Goal: Task Accomplishment & Management: Manage account settings

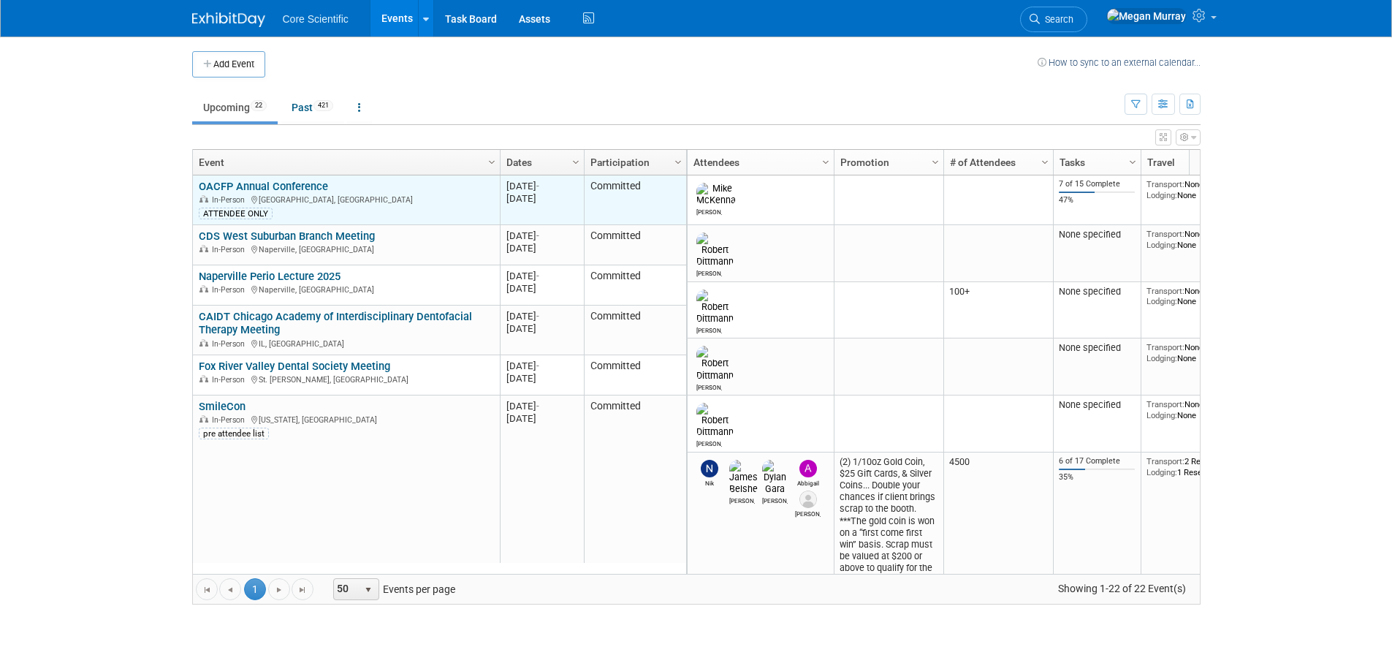
click at [251, 189] on link "OACFP Annual Conference" at bounding box center [263, 186] width 129 height 13
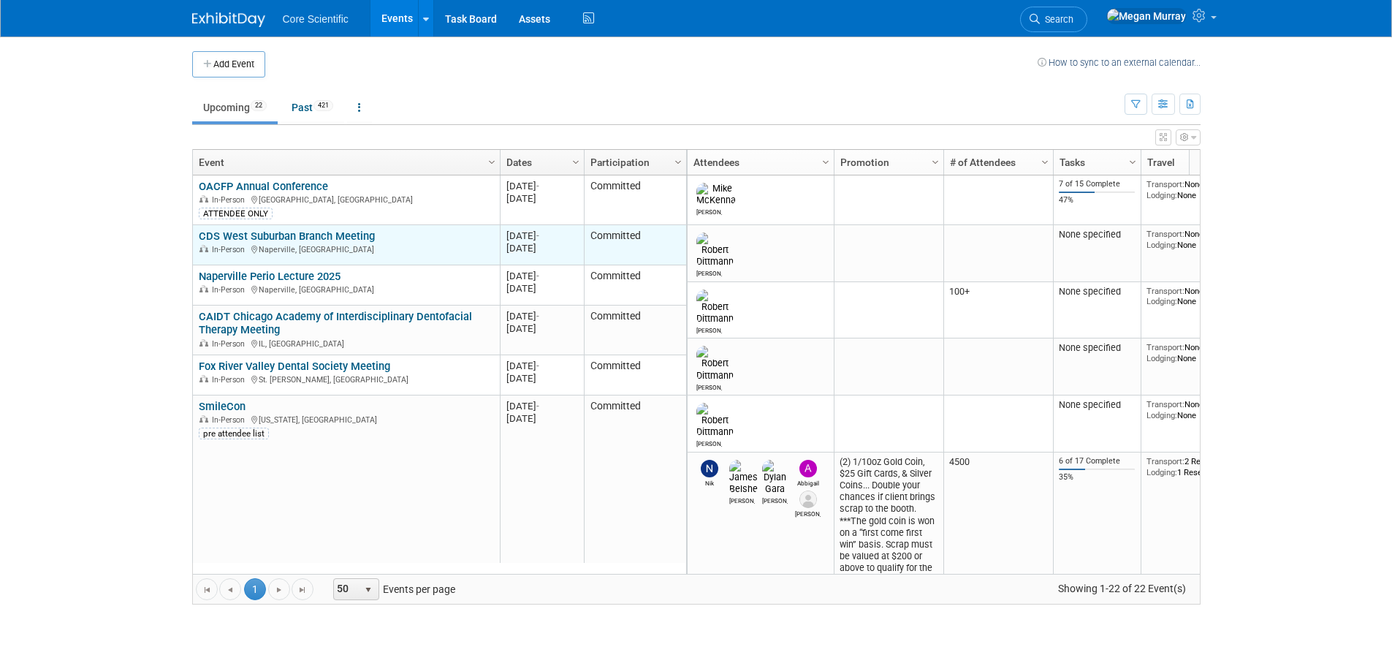
click at [344, 236] on link "CDS West Suburban Branch Meeting" at bounding box center [287, 235] width 176 height 13
click at [304, 235] on link "CDS West Suburban Branch Meeting" at bounding box center [287, 235] width 176 height 13
click at [357, 237] on link "CDS West Suburban Branch Meeting" at bounding box center [287, 235] width 176 height 13
click at [272, 237] on link "CDS West Suburban Branch Meeting" at bounding box center [287, 235] width 176 height 13
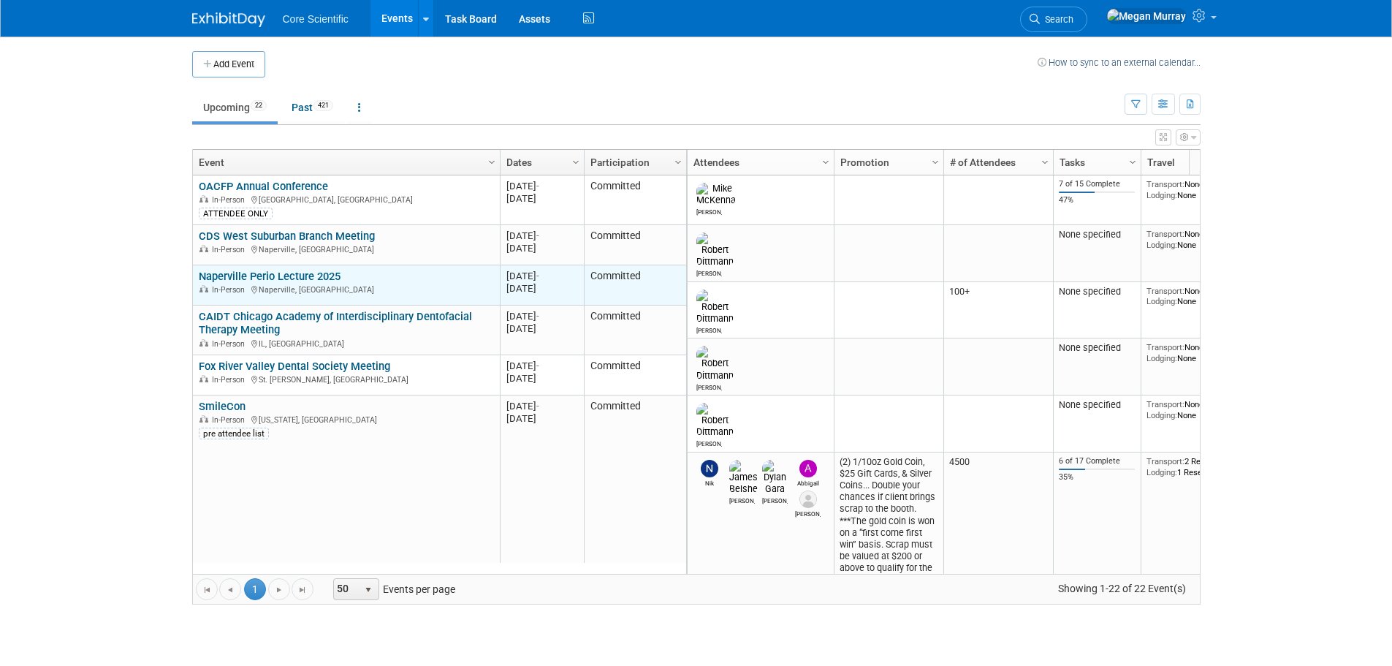
click at [281, 277] on link "Naperville Perio Lecture 2025" at bounding box center [270, 276] width 142 height 13
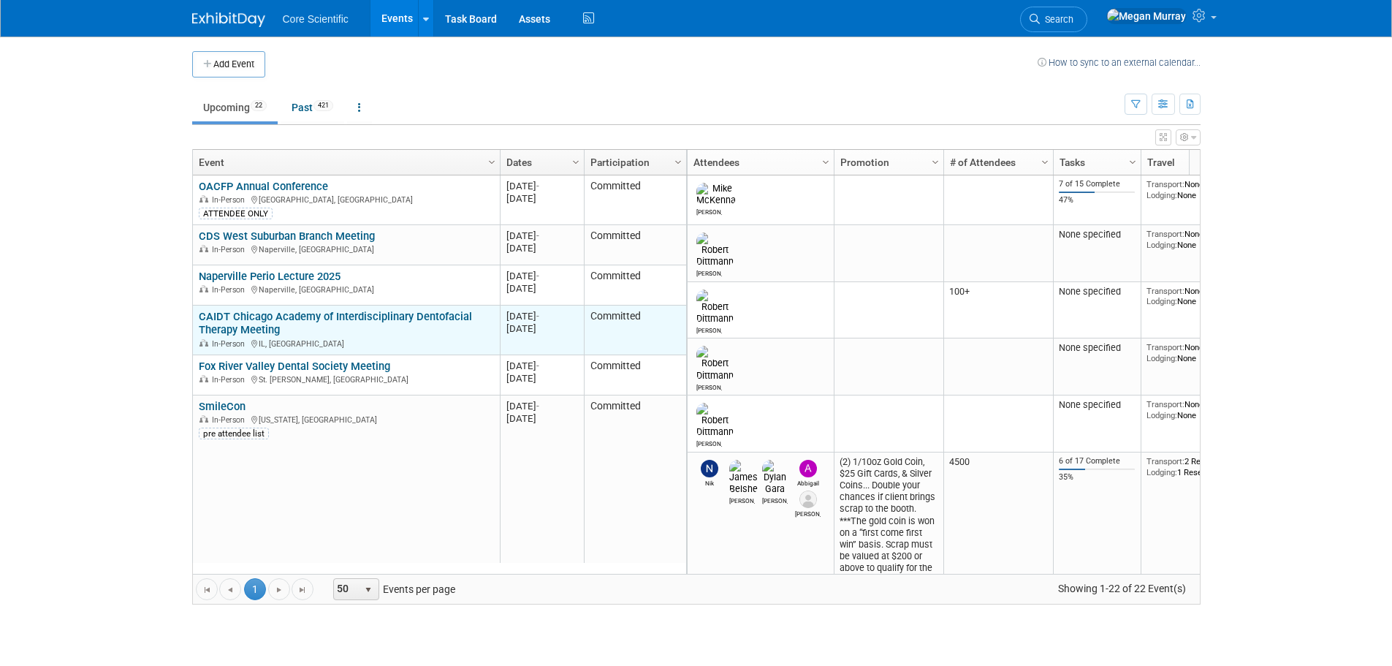
click at [259, 319] on link "CAIDT Chicago Academy of Interdisciplinary Dentofacial Therapy Meeting" at bounding box center [335, 323] width 273 height 27
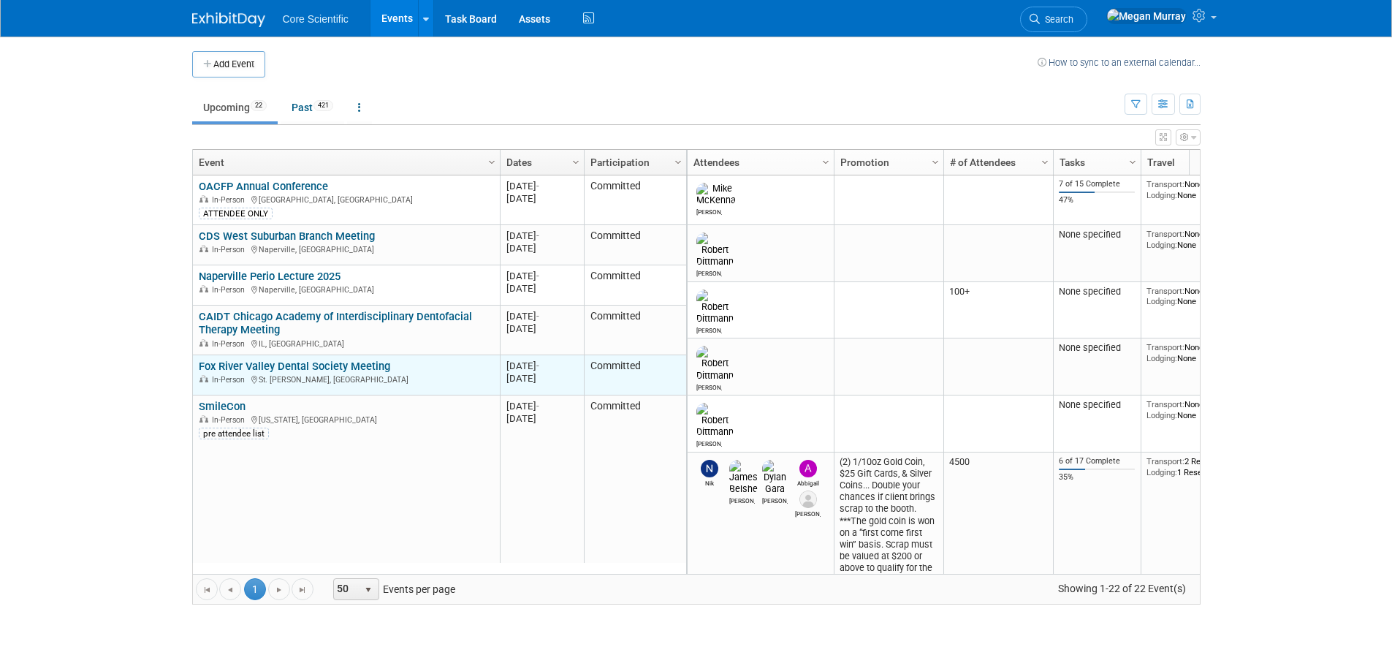
click at [240, 365] on link "Fox River Valley Dental Society Meeting" at bounding box center [294, 365] width 191 height 13
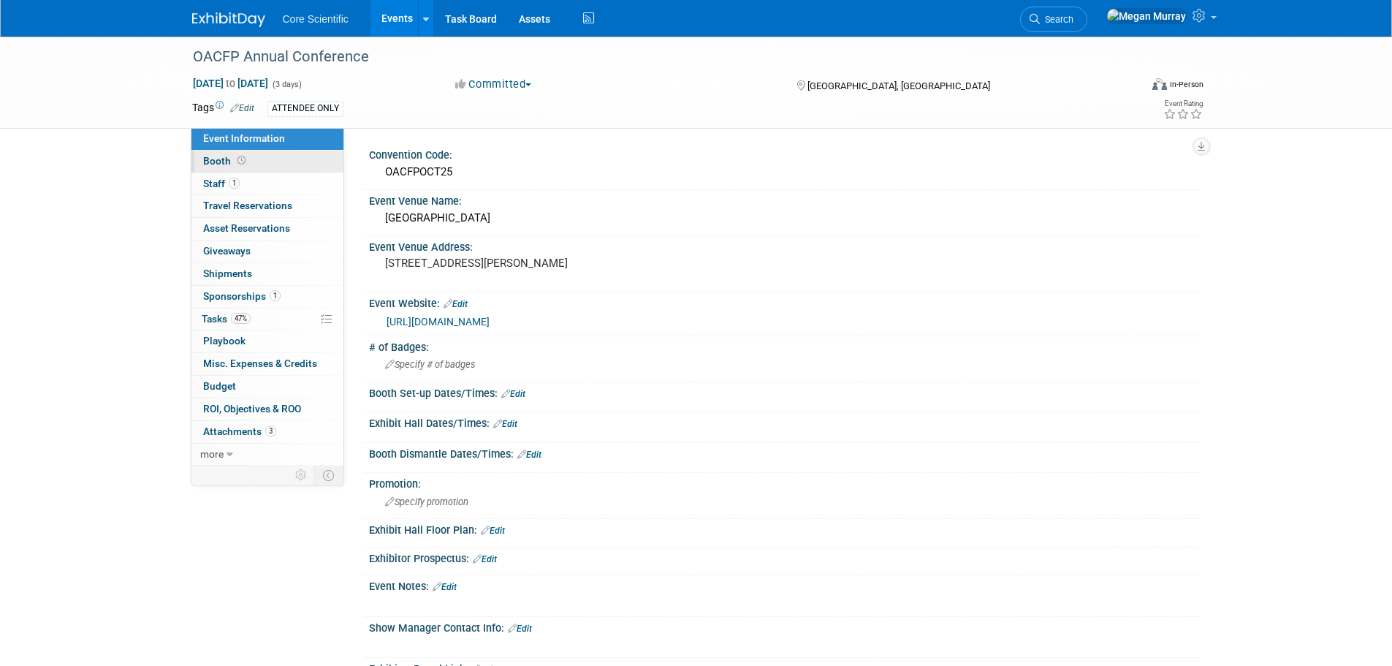
click at [254, 166] on link "Booth" at bounding box center [267, 162] width 152 height 22
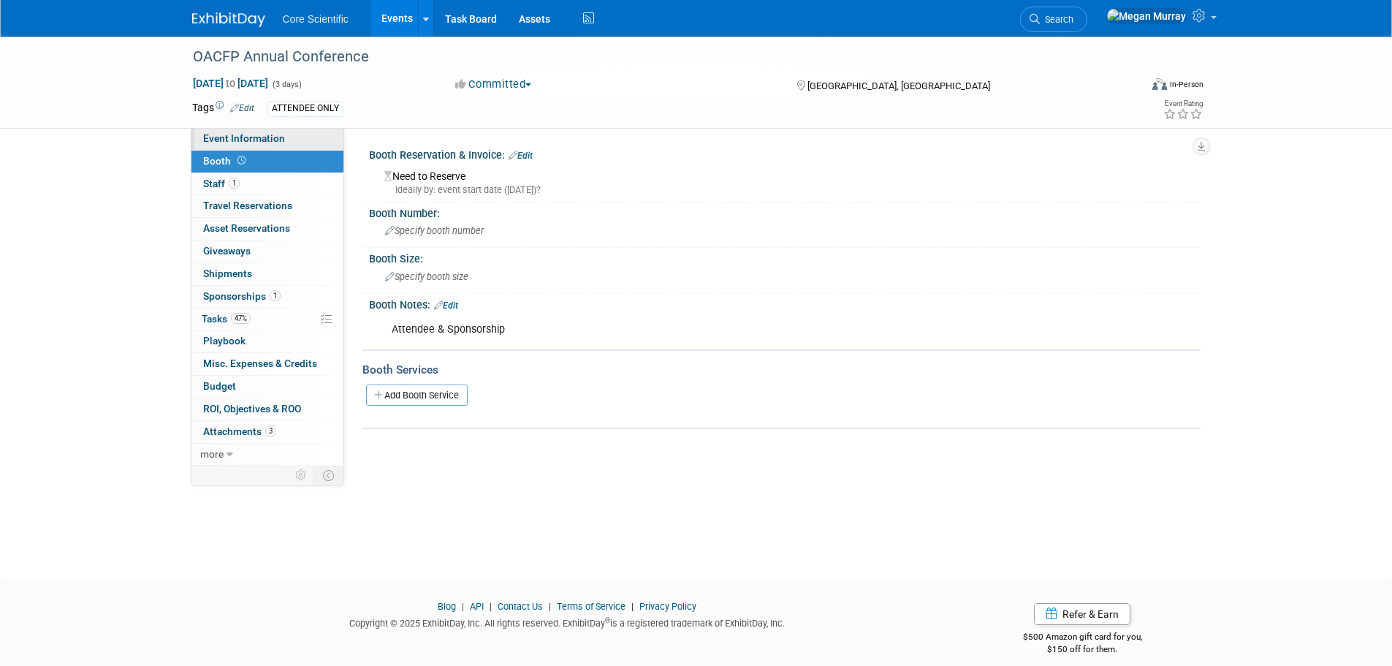
click at [251, 130] on link "Event Information" at bounding box center [267, 139] width 152 height 22
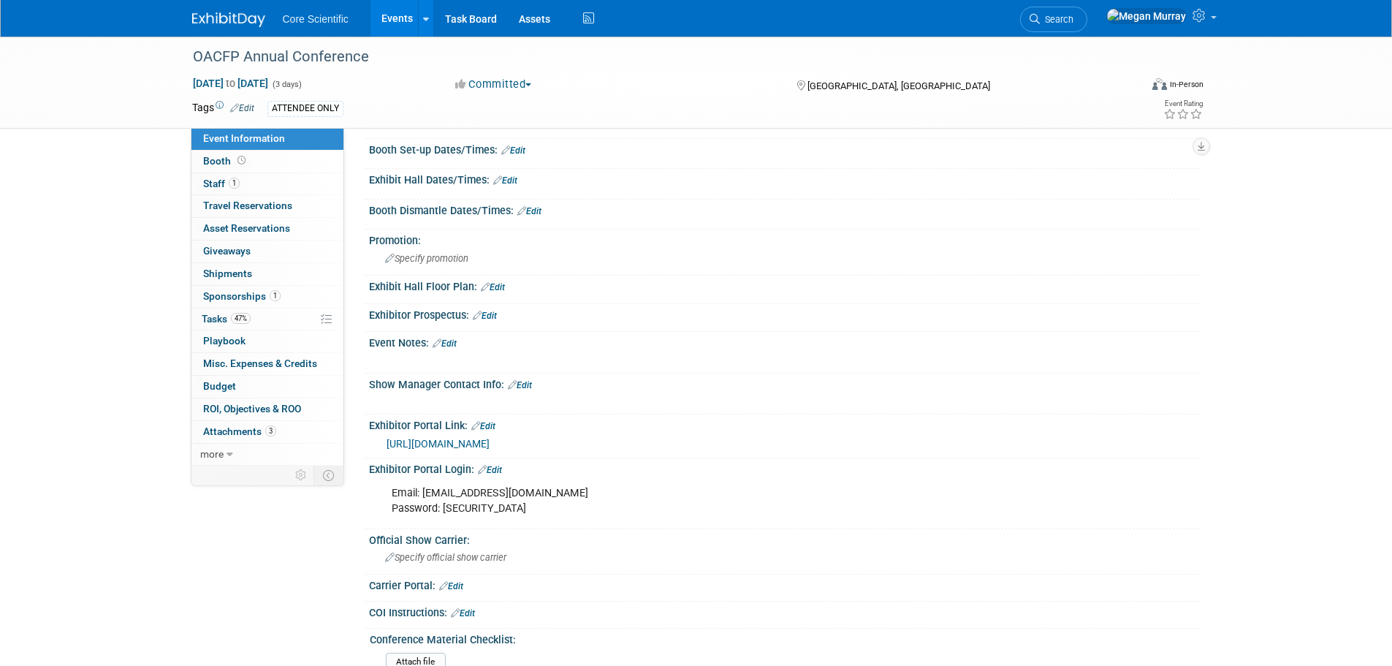
scroll to position [292, 0]
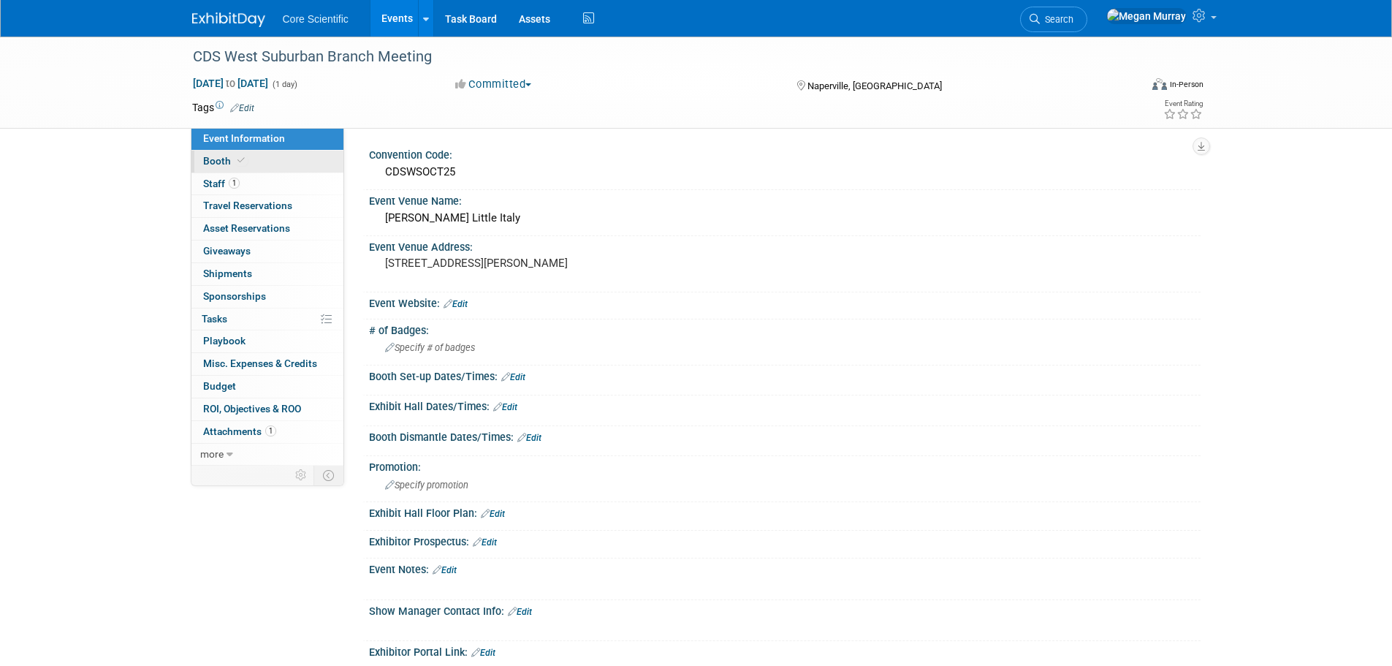
click at [300, 159] on link "Booth" at bounding box center [267, 162] width 152 height 22
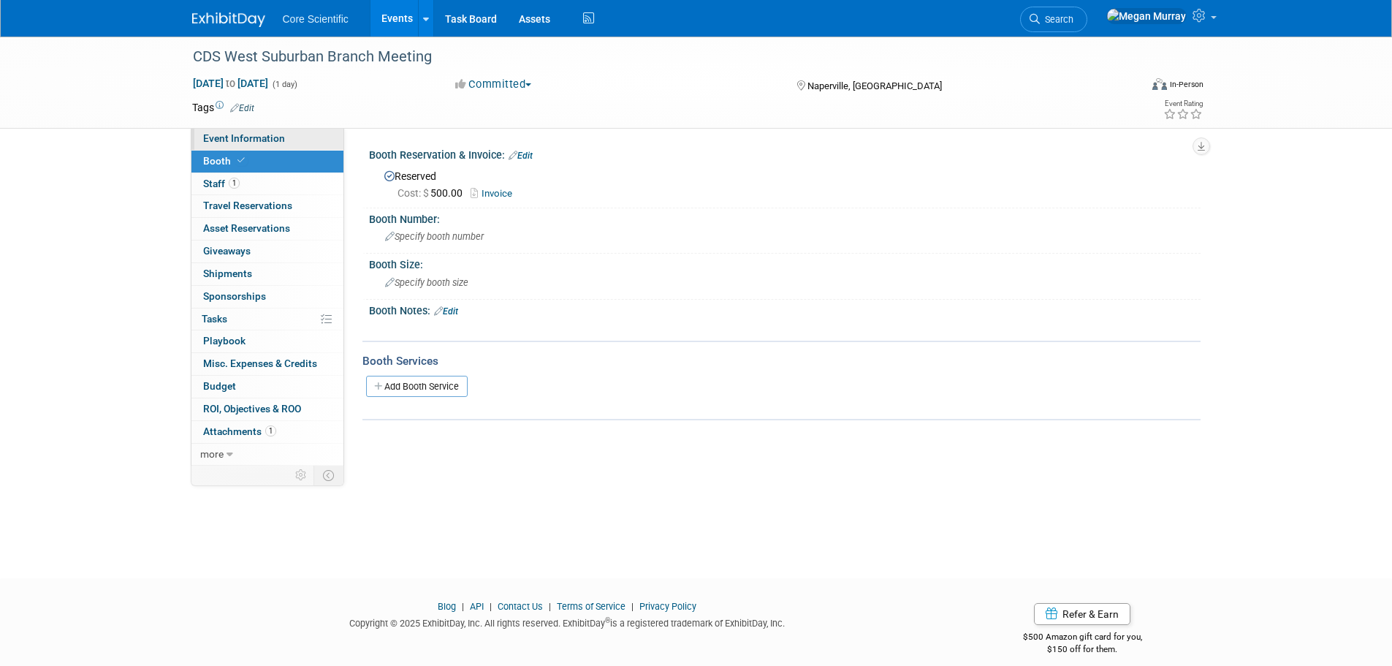
click at [292, 142] on link "Event Information" at bounding box center [267, 139] width 152 height 22
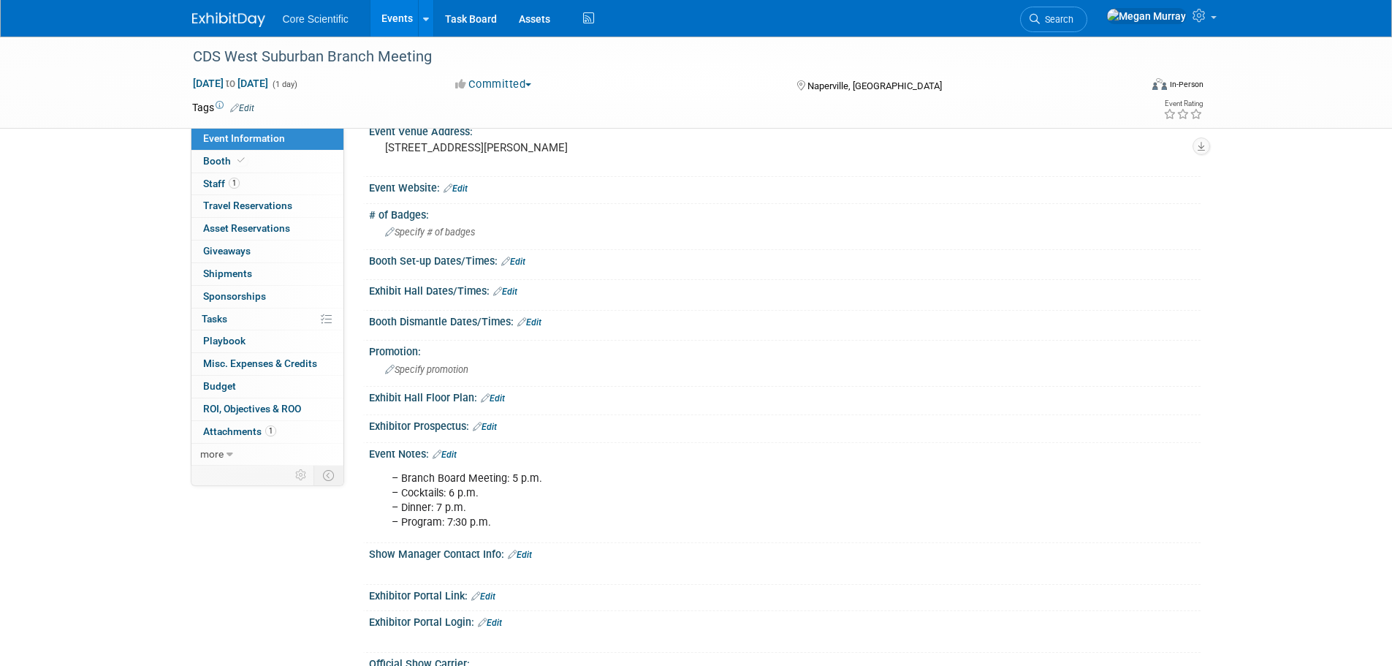
scroll to position [73, 0]
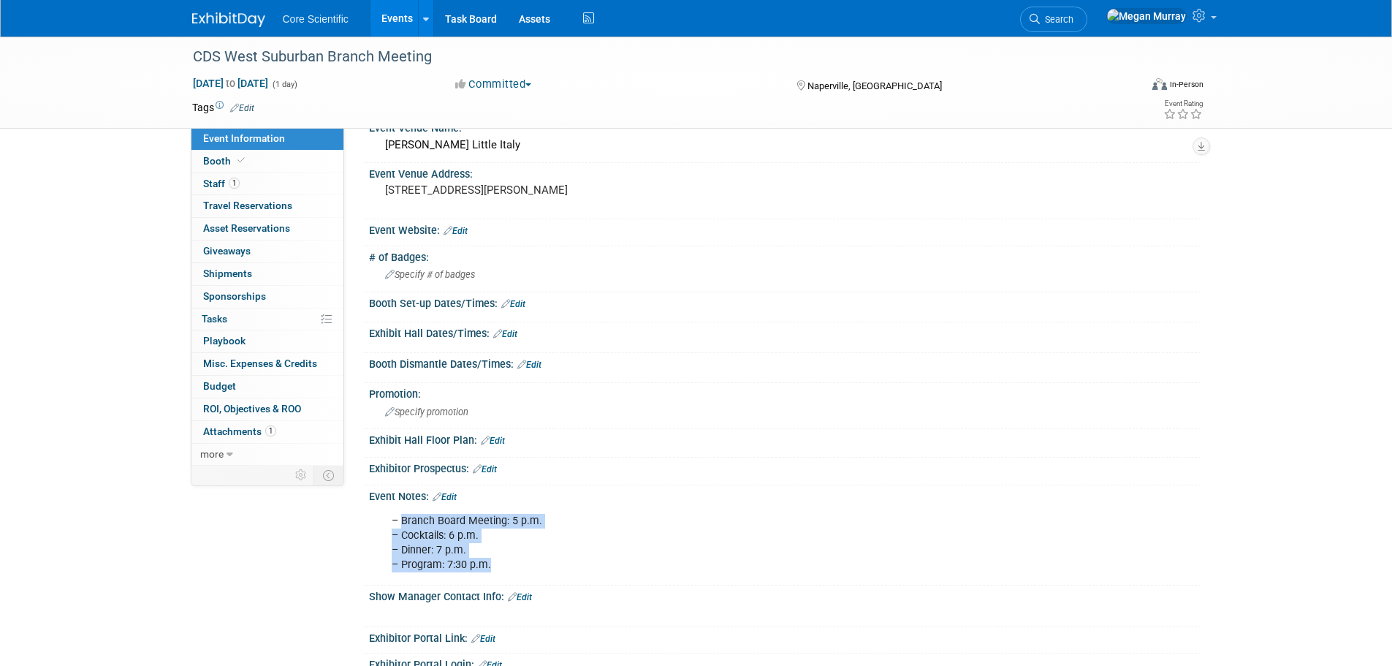
drag, startPoint x: 403, startPoint y: 522, endPoint x: 540, endPoint y: 560, distance: 142.5
click at [540, 560] on div "– Branch Board Meeting: 5 p.m. – Cocktails: 6 p.m. – Dinner: 7 p.m. – Program: …" at bounding box center [710, 542] width 658 height 73
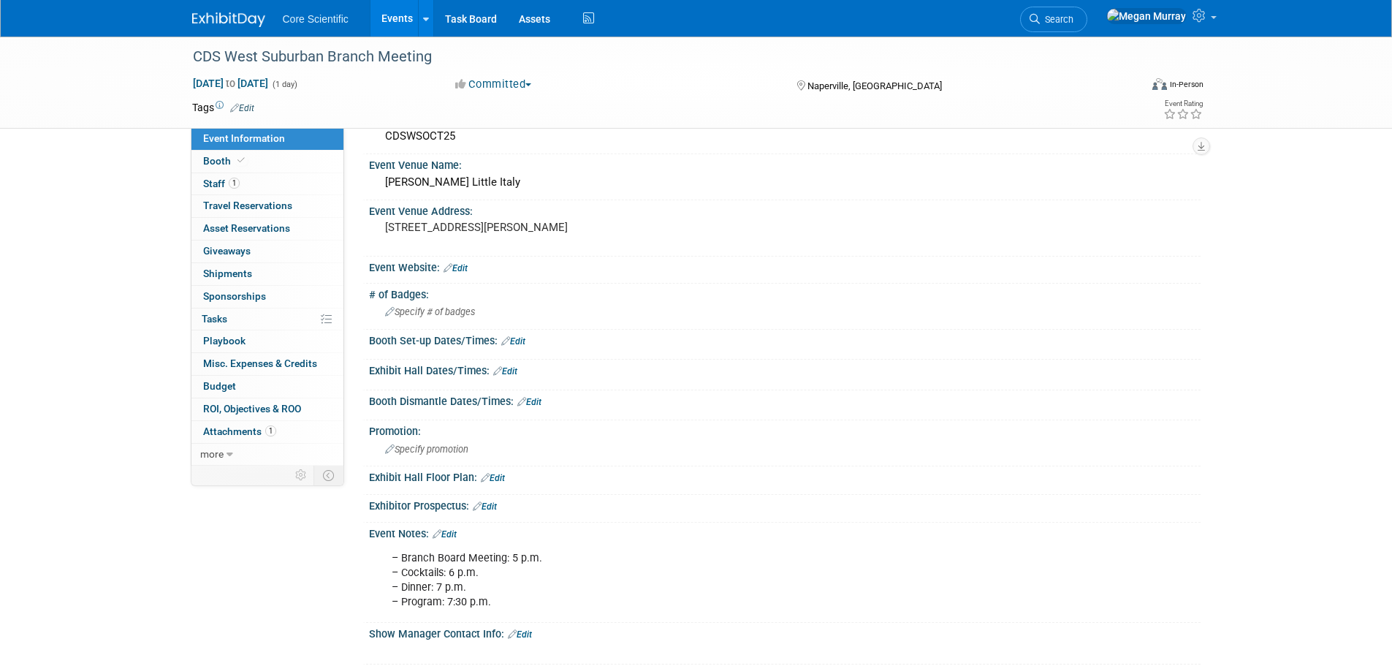
scroll to position [0, 0]
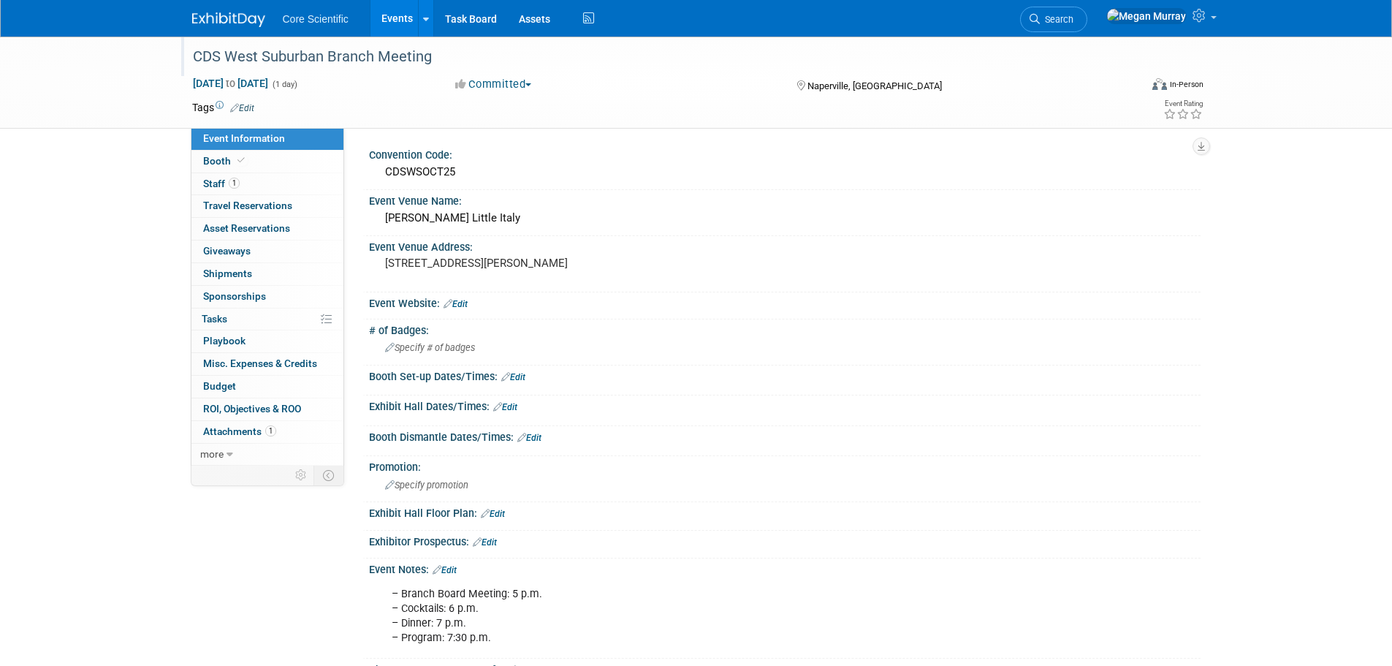
click at [265, 53] on div "CDS West Suburban Branch Meeting" at bounding box center [653, 57] width 930 height 26
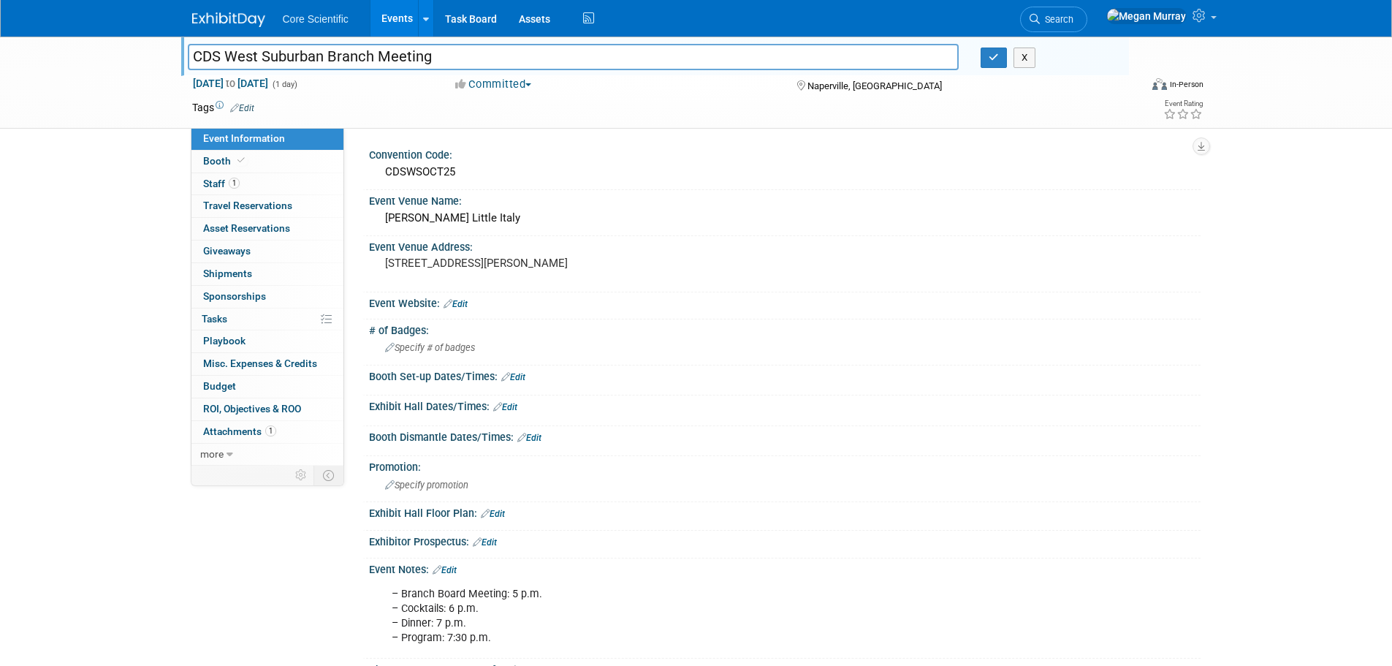
click at [265, 53] on input "CDS West Suburban Branch Meeting" at bounding box center [574, 57] width 772 height 26
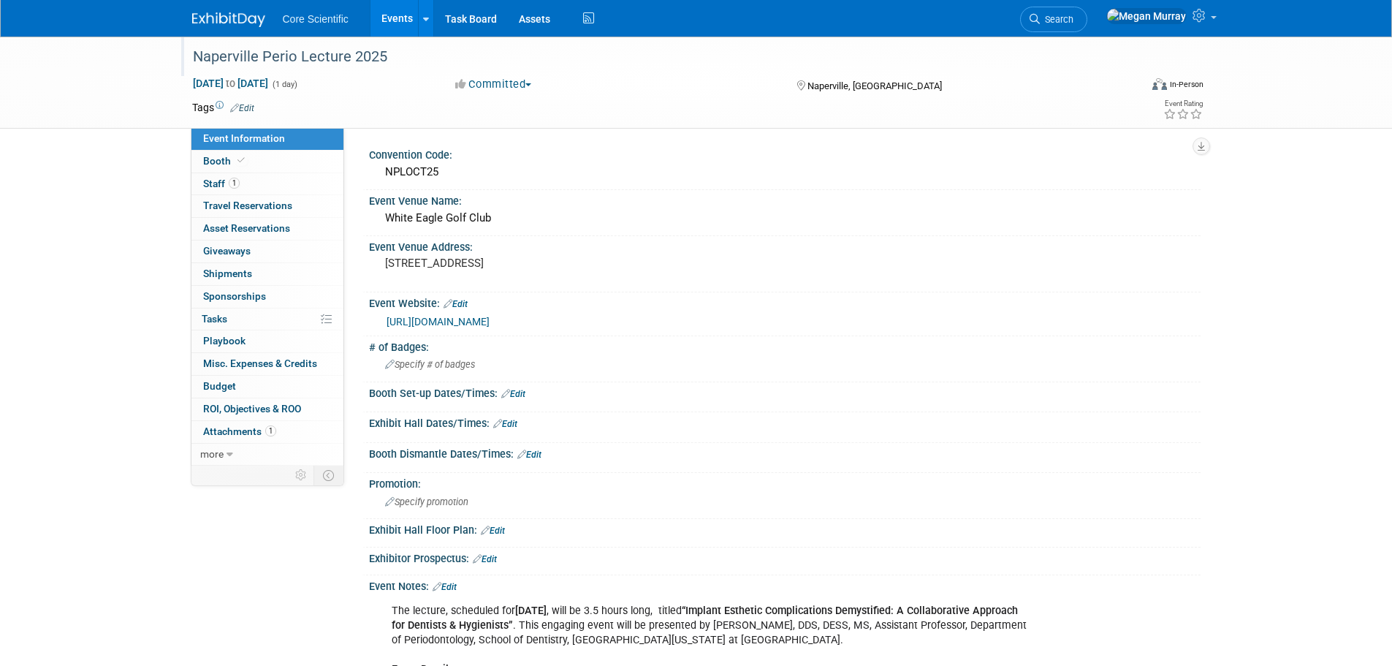
click at [317, 53] on div "Naperville Perio Lecture 2025" at bounding box center [653, 57] width 930 height 26
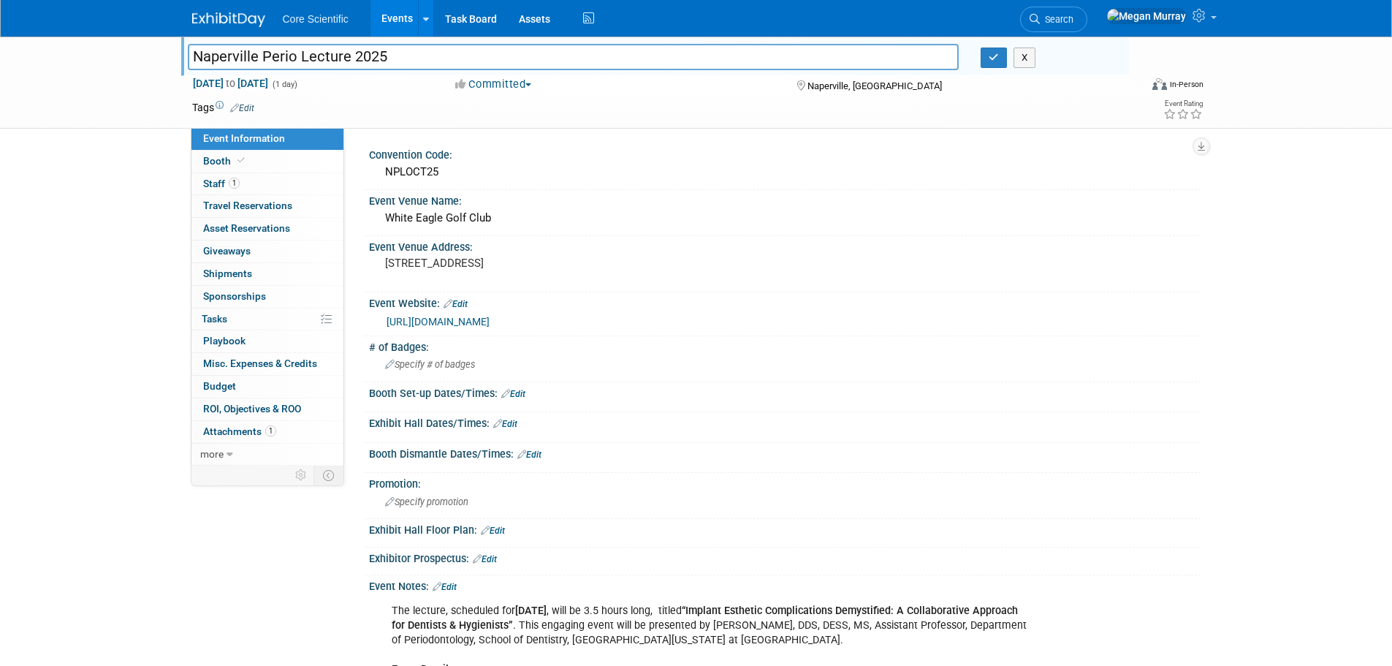
click at [316, 53] on input "Naperville Perio Lecture 2025" at bounding box center [574, 57] width 772 height 26
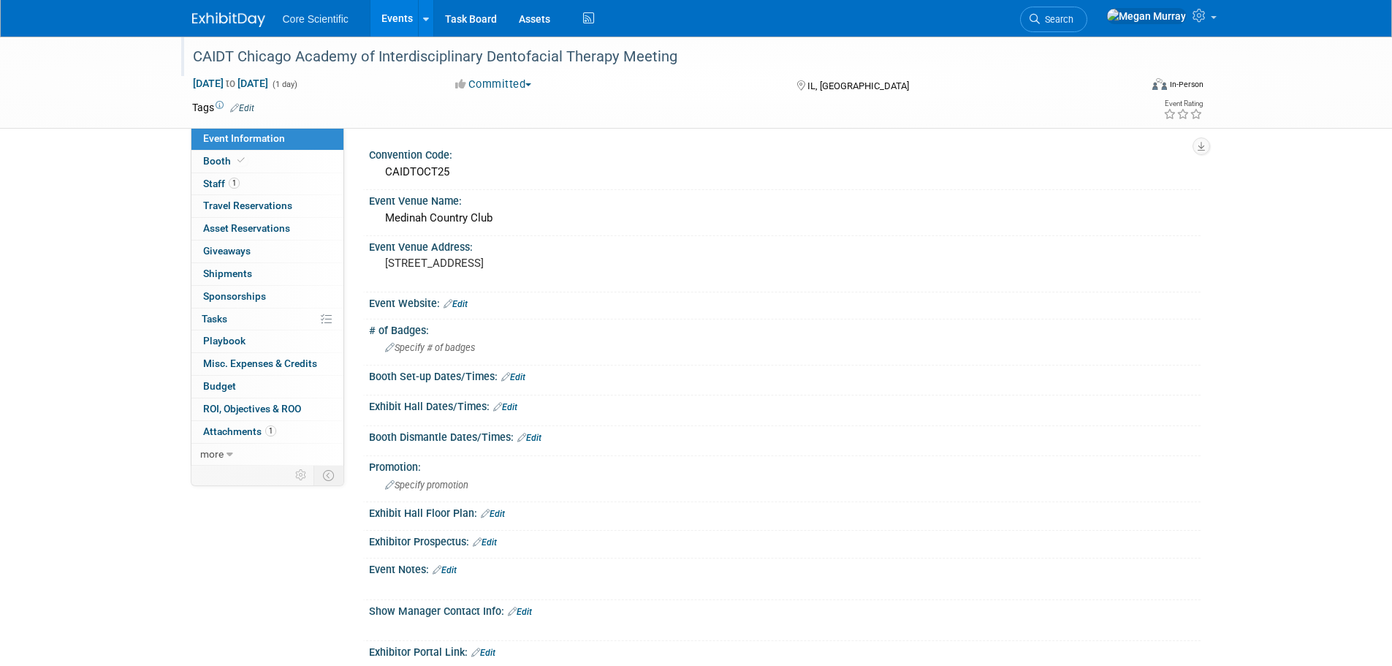
click at [256, 58] on div "CAIDT Chicago Academy of Interdisciplinary Dentofacial Therapy Meeting" at bounding box center [653, 57] width 930 height 26
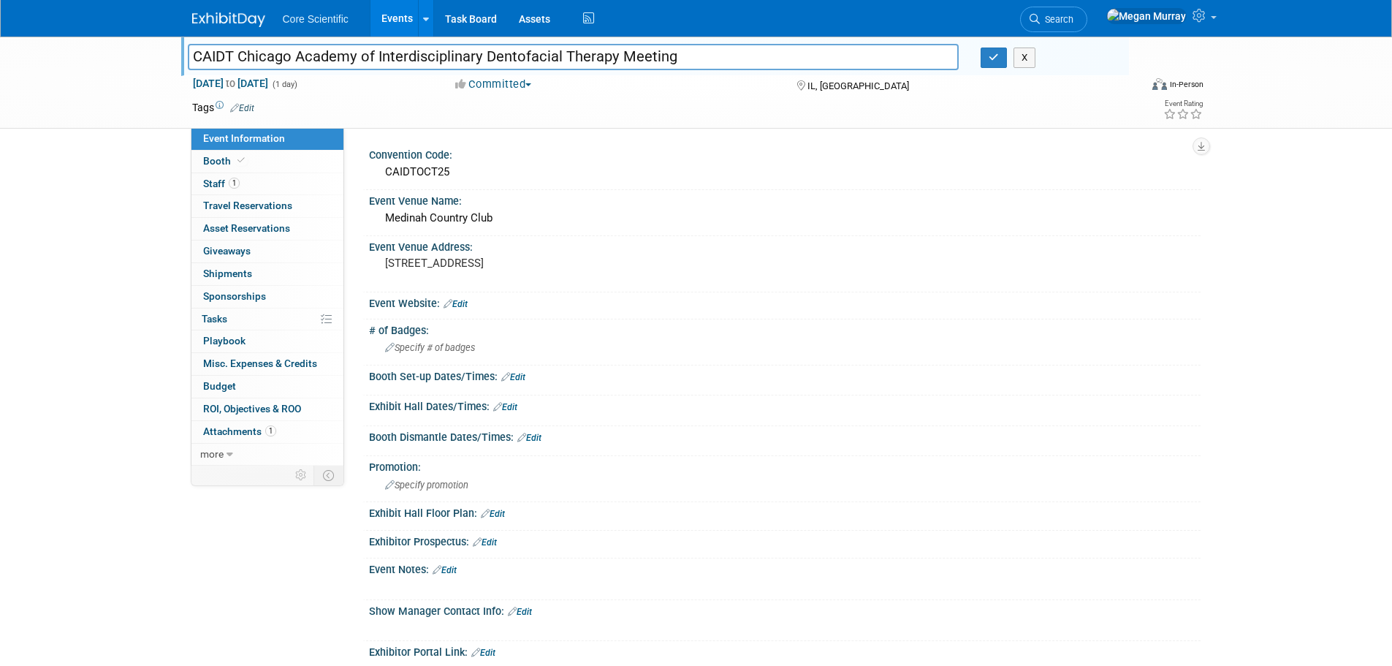
drag, startPoint x: 237, startPoint y: 53, endPoint x: 745, endPoint y: 50, distance: 507.8
click at [745, 50] on input "CAIDT Chicago Academy of Interdisciplinary Dentofacial Therapy Meeting" at bounding box center [574, 57] width 772 height 26
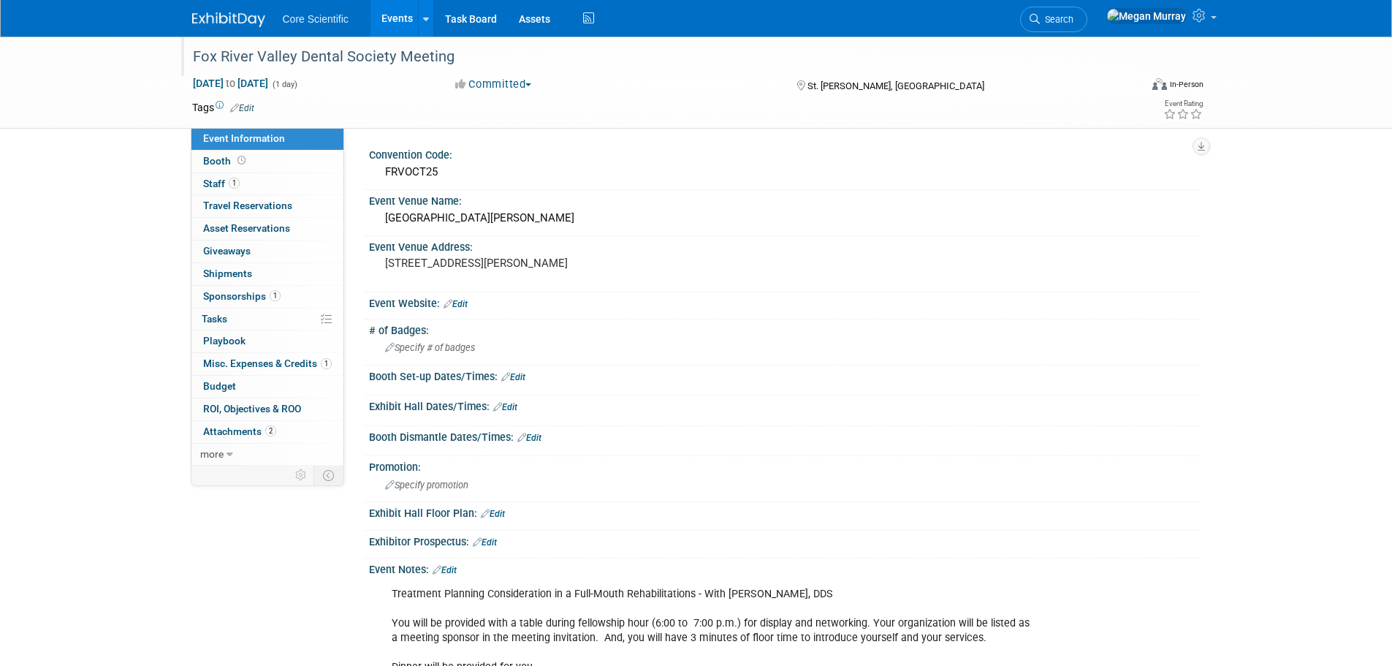
click at [370, 60] on div "Fox River Valley Dental Society Meeting" at bounding box center [653, 57] width 930 height 26
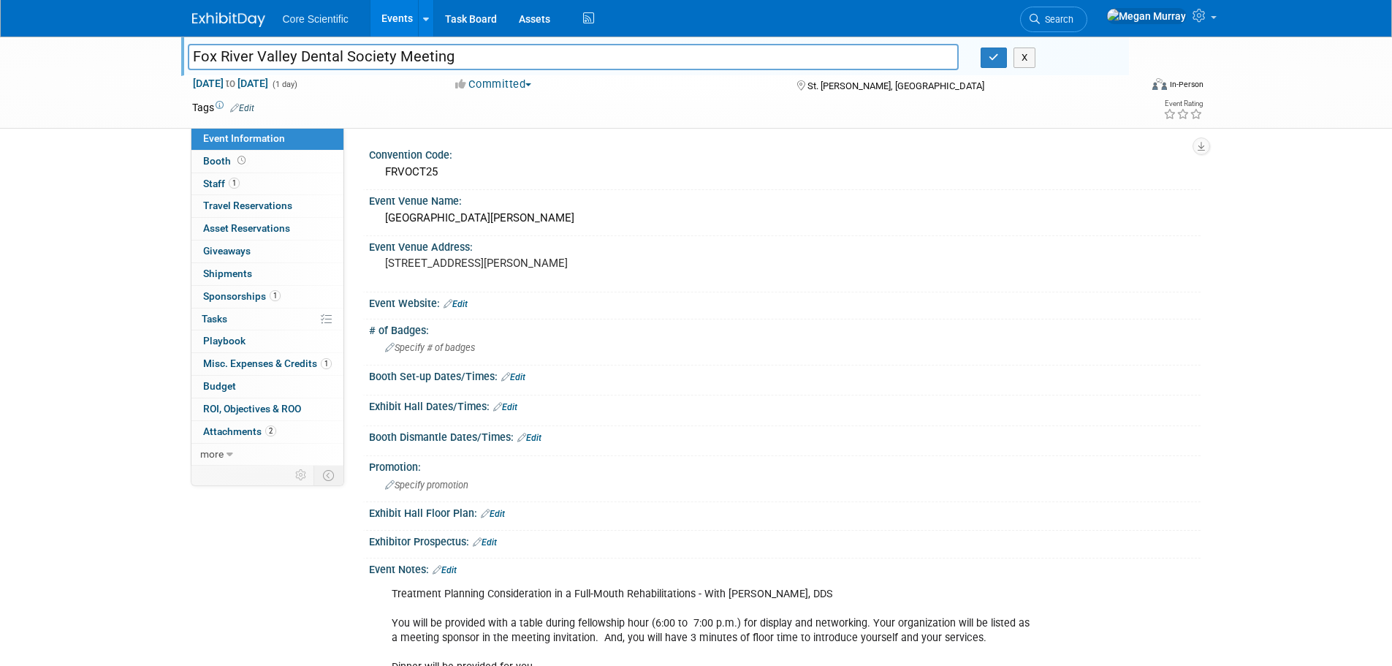
click at [370, 60] on input "Fox River Valley Dental Society Meeting" at bounding box center [574, 57] width 772 height 26
click at [285, 157] on link "Booth" at bounding box center [267, 162] width 152 height 22
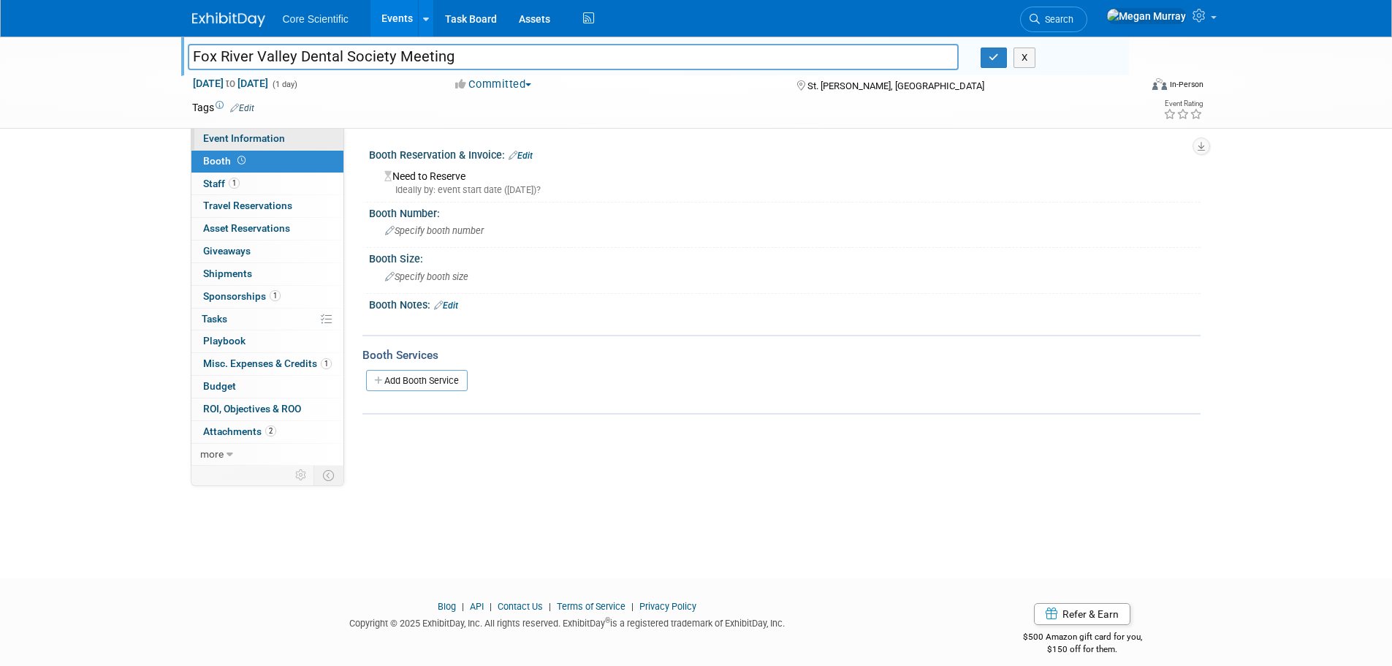
click at [274, 134] on span "Event Information" at bounding box center [244, 138] width 82 height 12
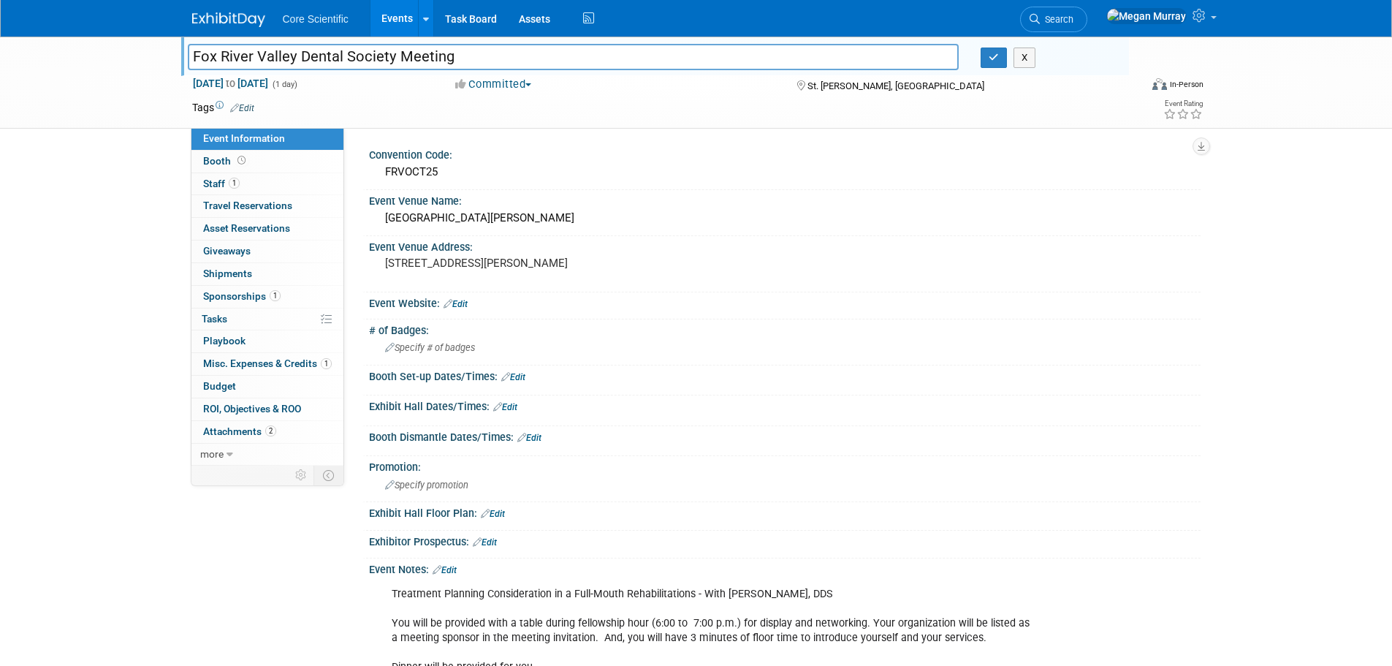
click at [302, 48] on input "Fox River Valley Dental Society Meeting" at bounding box center [574, 57] width 772 height 26
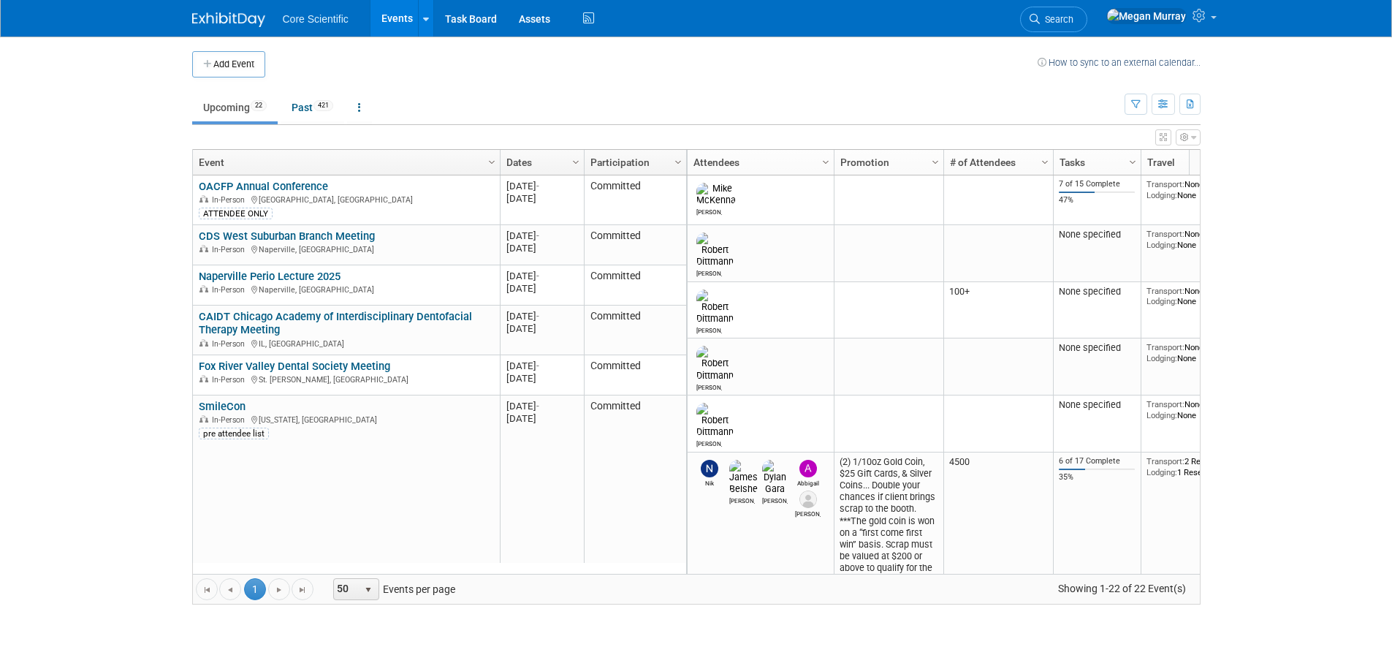
click at [237, 406] on link "SmileCon" at bounding box center [222, 406] width 47 height 13
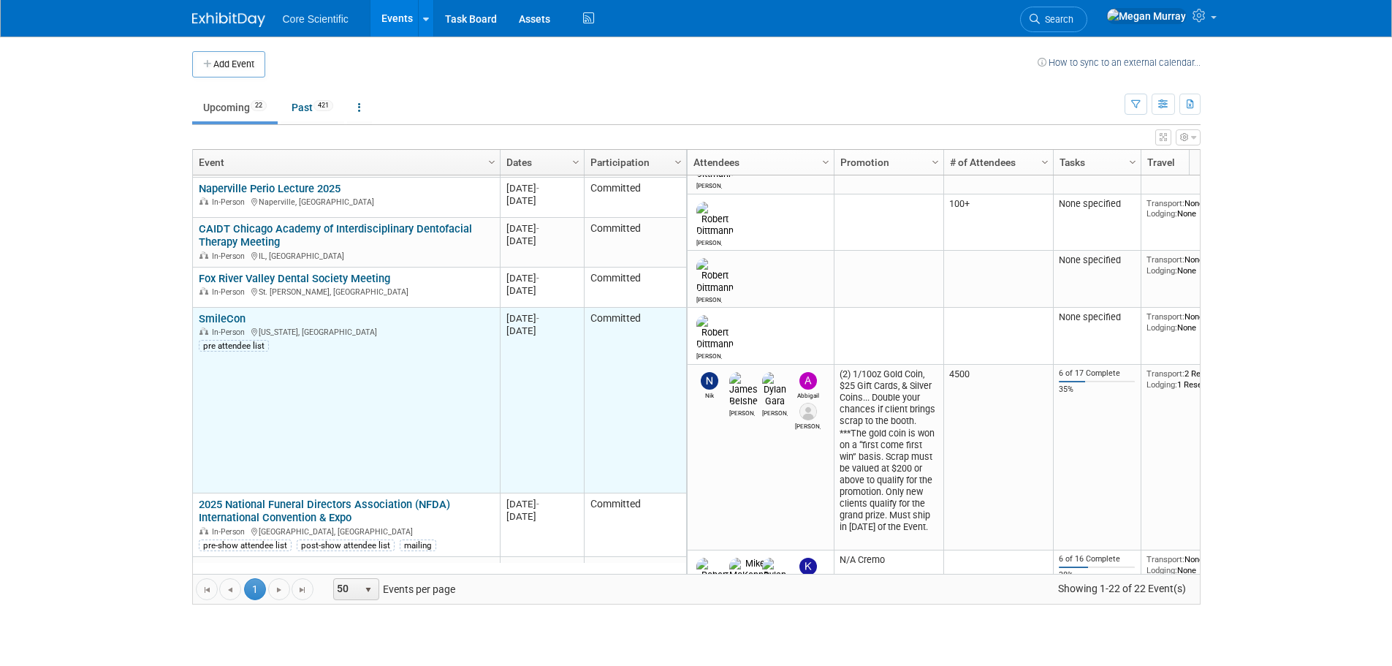
scroll to position [175, 0]
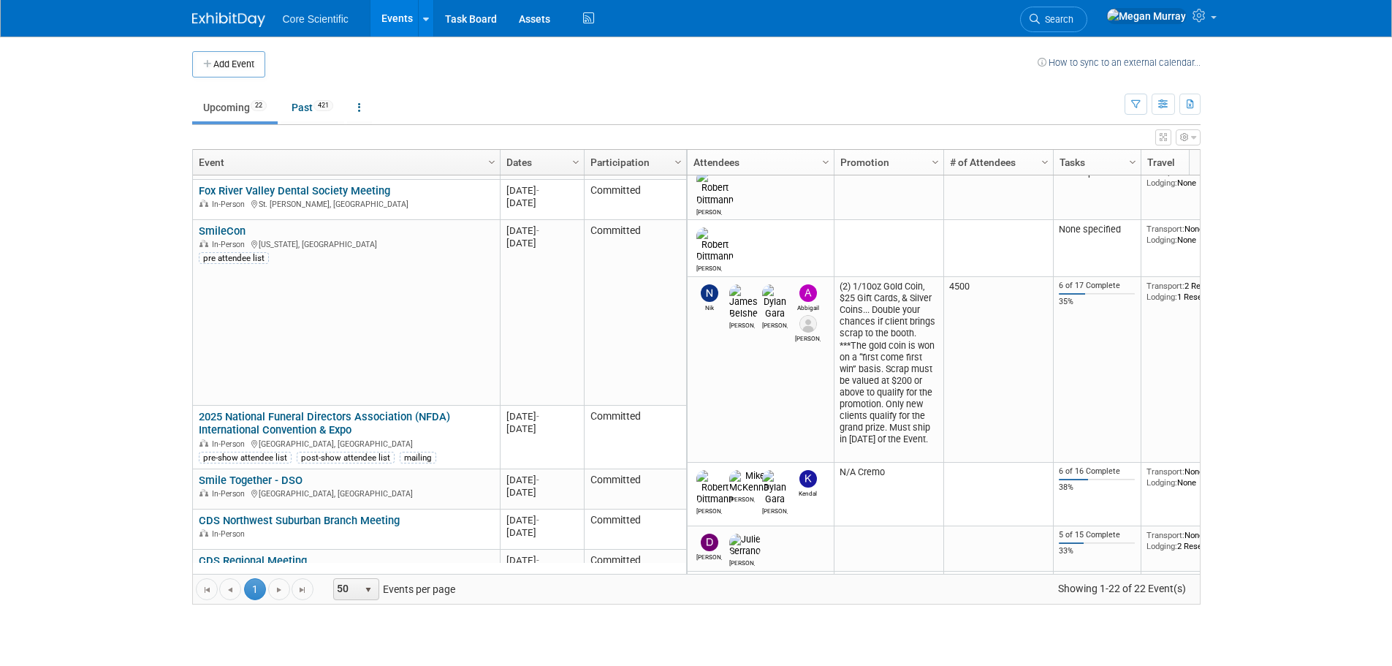
drag, startPoint x: 340, startPoint y: 419, endPoint x: 295, endPoint y: 416, distance: 45.4
click at [340, 419] on link "2025 National Funeral Directors Association (NFDA) International Convention & E…" at bounding box center [324, 423] width 251 height 27
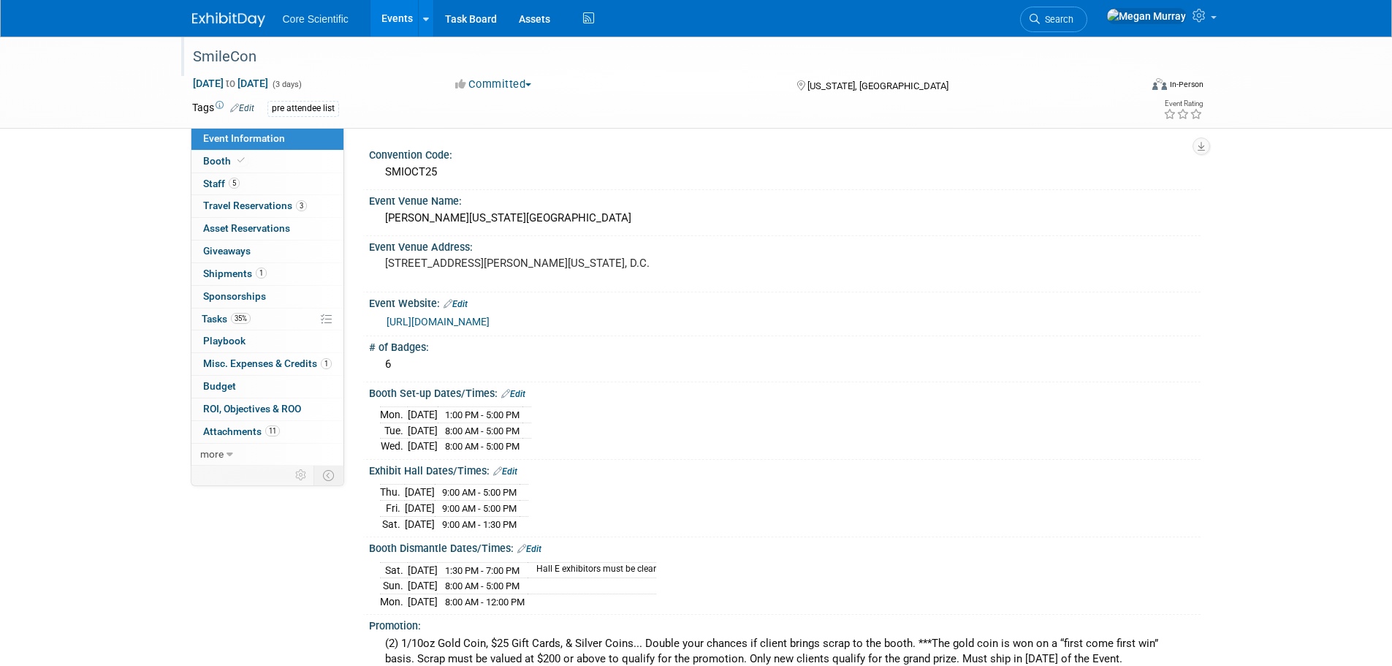
click at [242, 56] on div "SmileCon" at bounding box center [653, 57] width 930 height 26
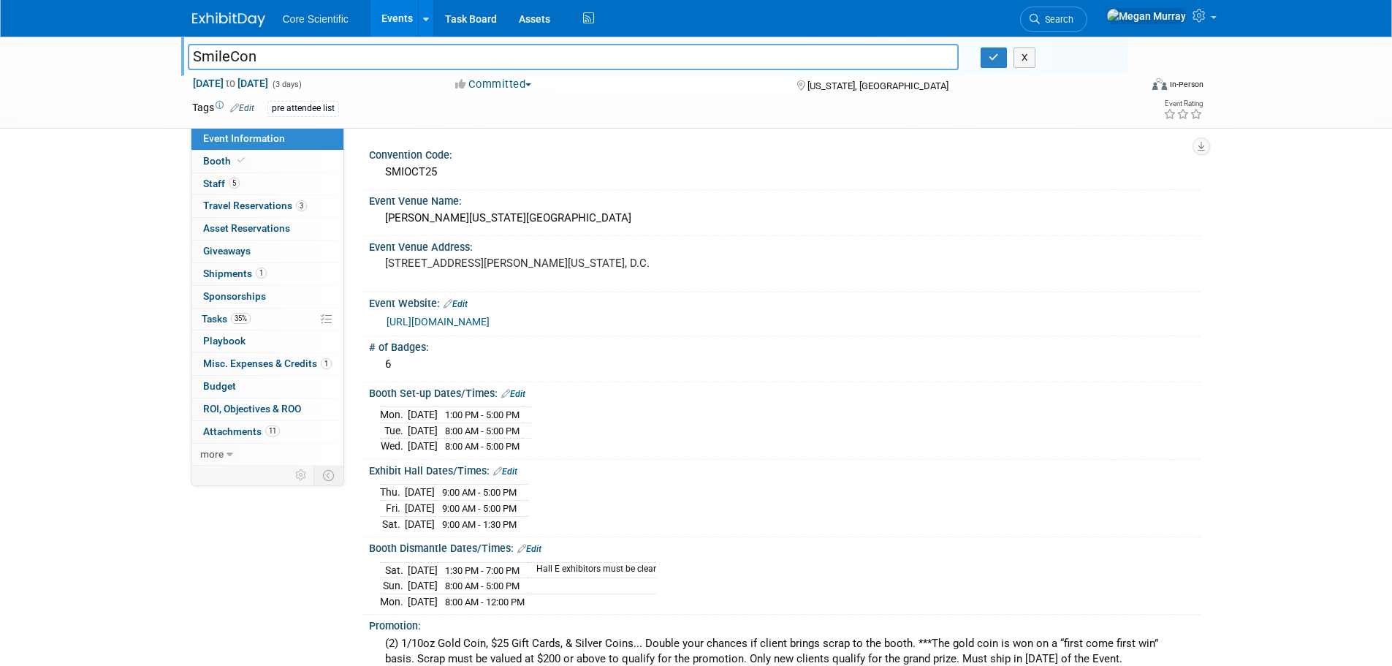
click at [242, 56] on input "SmileCon" at bounding box center [574, 57] width 772 height 26
click at [223, 164] on span "Booth" at bounding box center [225, 161] width 45 height 12
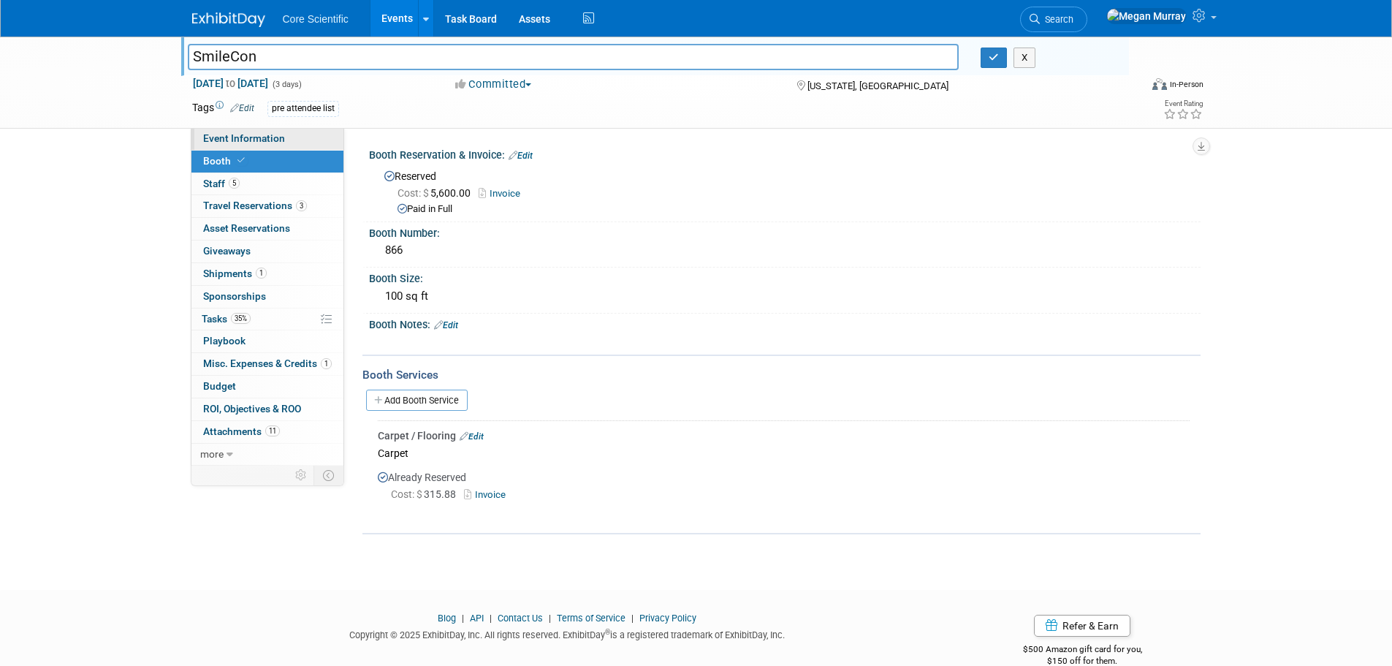
click at [256, 132] on link "Event Information" at bounding box center [267, 139] width 152 height 22
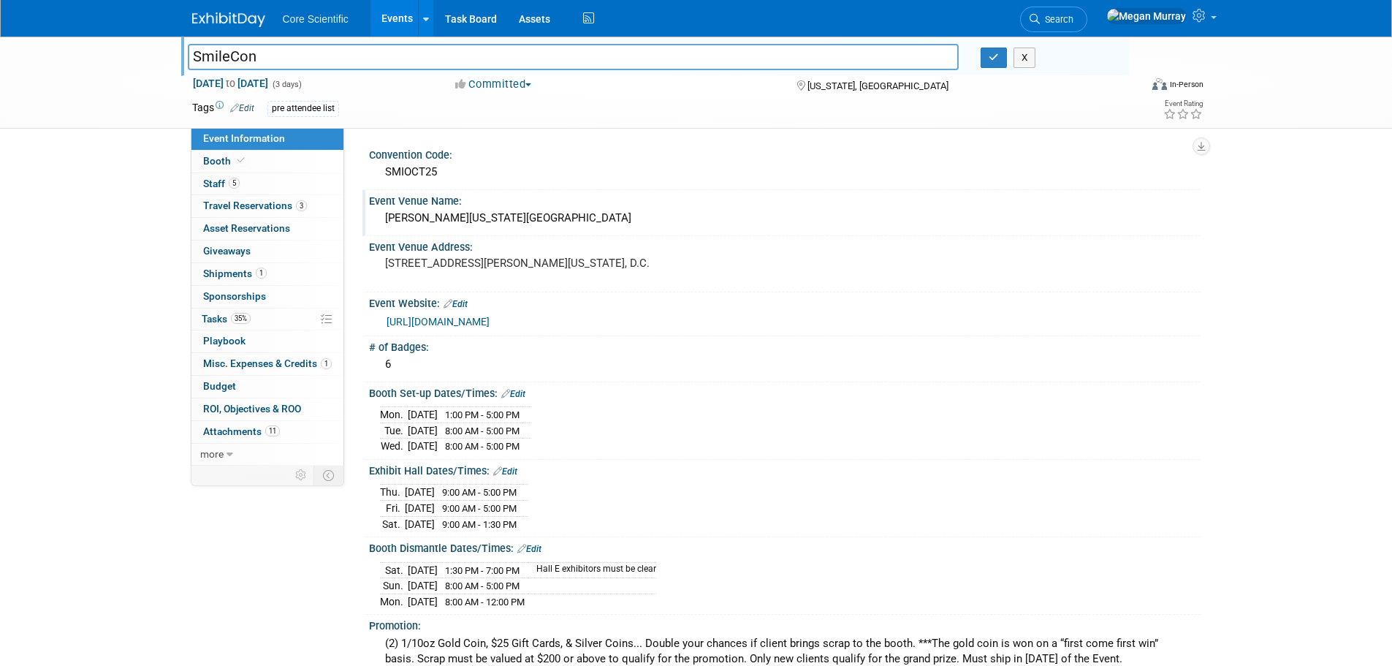
click at [403, 220] on div "Walter E. Washington Convention Center" at bounding box center [785, 218] width 810 height 23
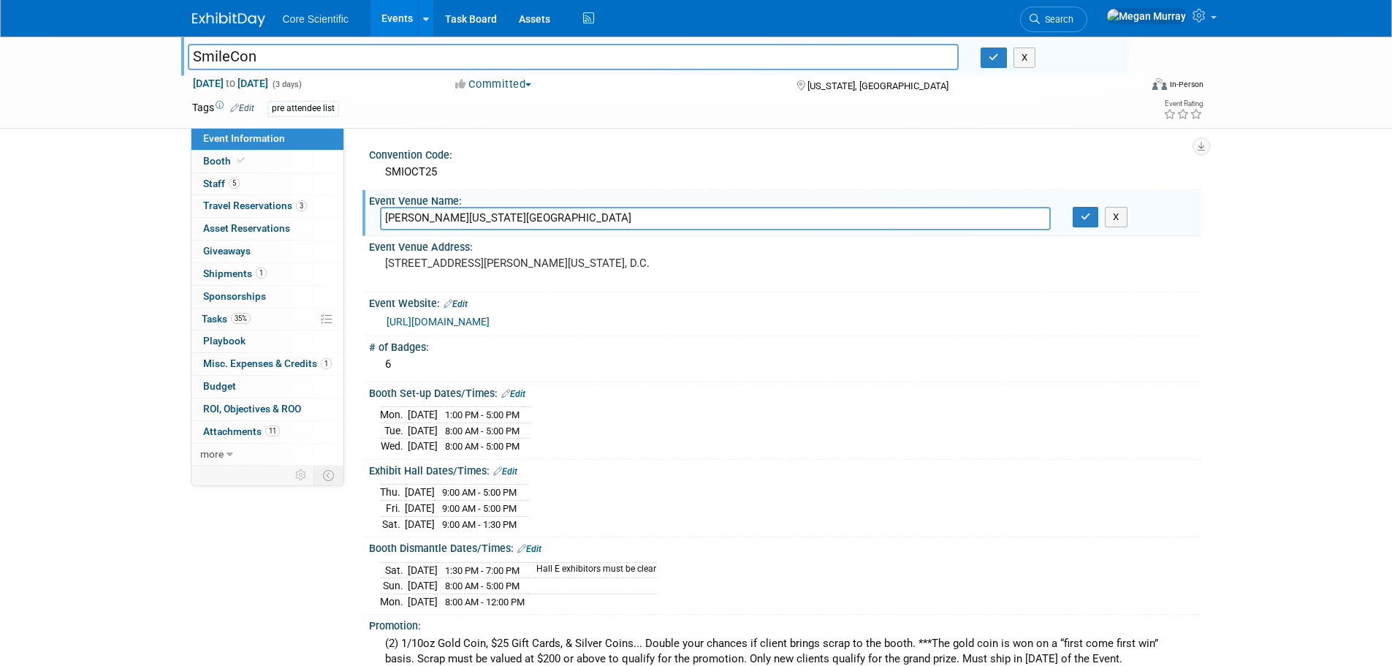
drag, startPoint x: 385, startPoint y: 218, endPoint x: 606, endPoint y: 218, distance: 221.4
click at [606, 218] on input "Walter E. Washington Convention Center" at bounding box center [715, 218] width 671 height 23
click at [994, 65] on button "button" at bounding box center [994, 57] width 26 height 20
click at [1075, 216] on button "button" at bounding box center [1086, 217] width 26 height 20
click at [984, 60] on button "button" at bounding box center [994, 57] width 26 height 20
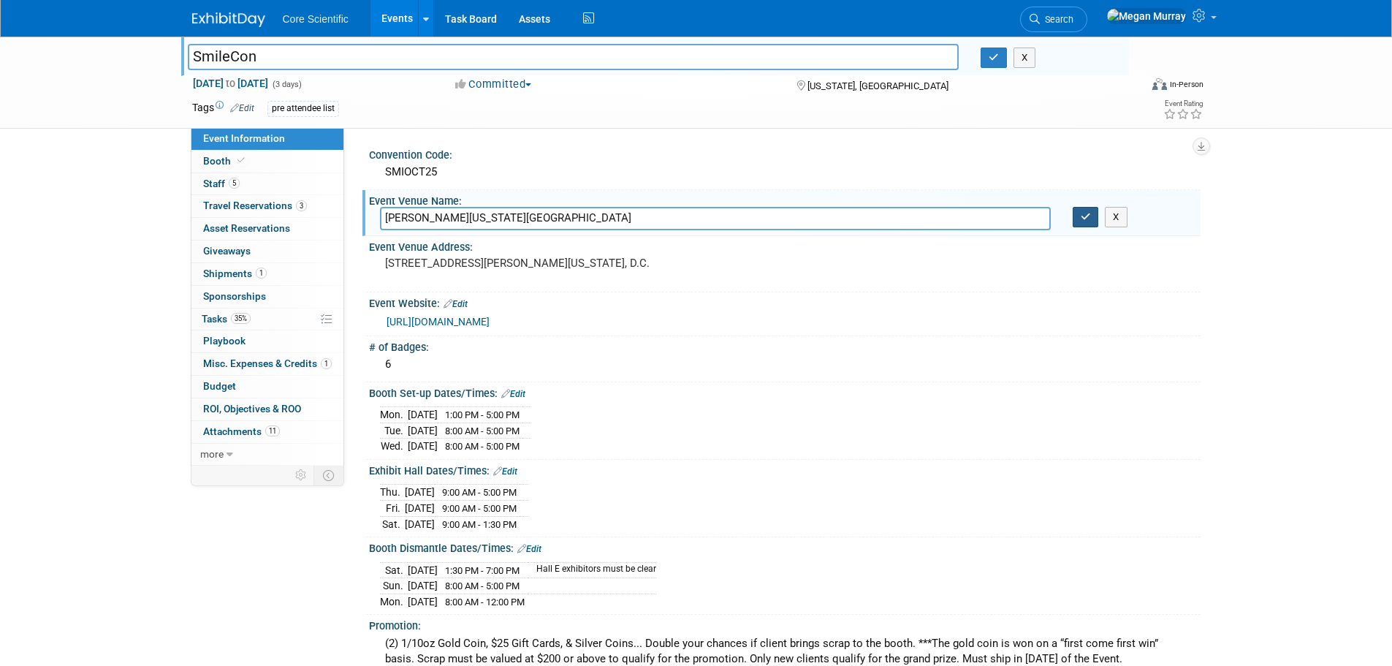
click at [1084, 215] on icon "button" at bounding box center [1086, 216] width 10 height 9
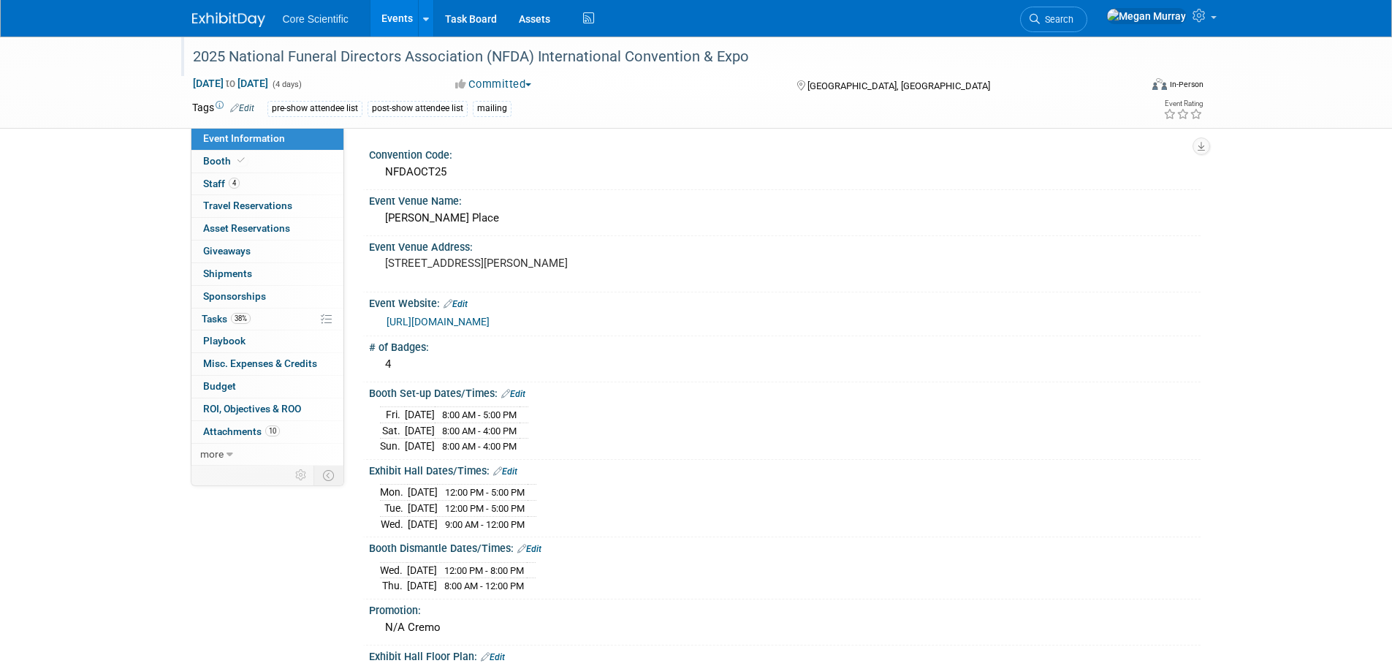
click at [282, 60] on div "2025 National Funeral Directors Association (NFDA) International Convention & E…" at bounding box center [653, 57] width 930 height 26
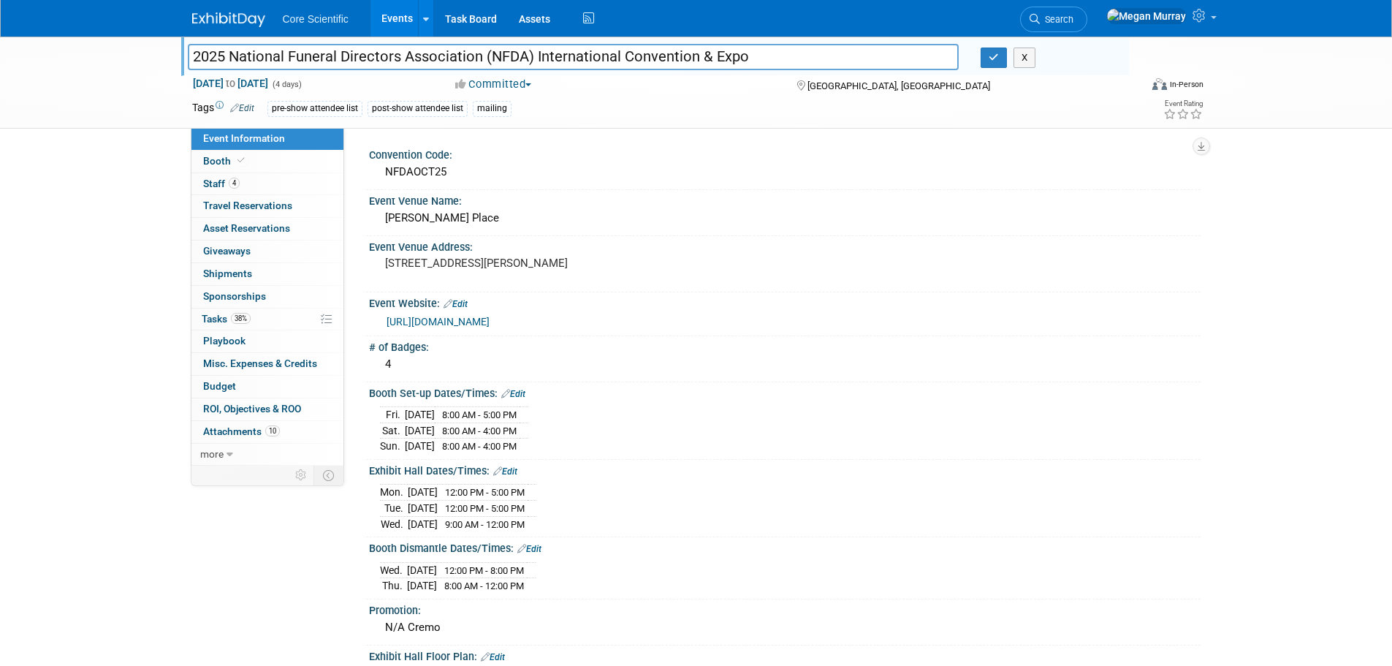
click at [282, 60] on input "2025 National Funeral Directors Association (NFDA) International Convention & E…" at bounding box center [574, 57] width 772 height 26
click at [280, 163] on link "Booth" at bounding box center [267, 162] width 152 height 22
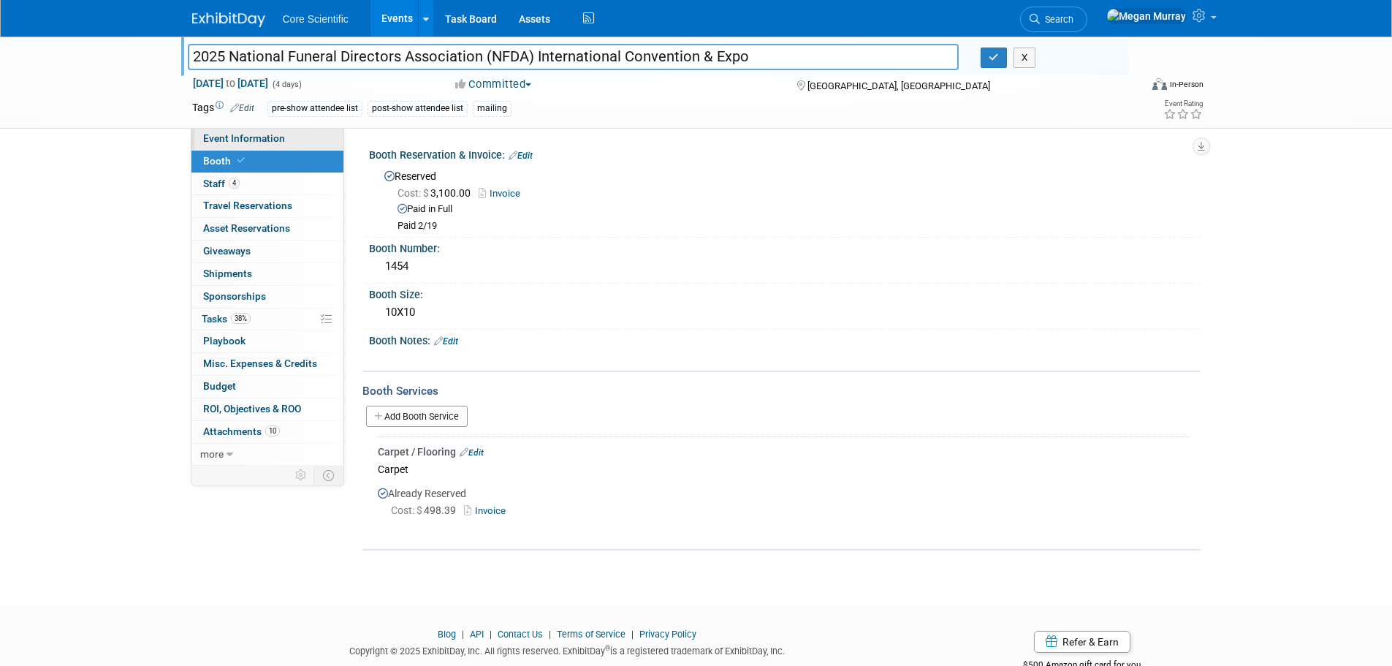
click at [289, 142] on link "Event Information" at bounding box center [267, 139] width 152 height 22
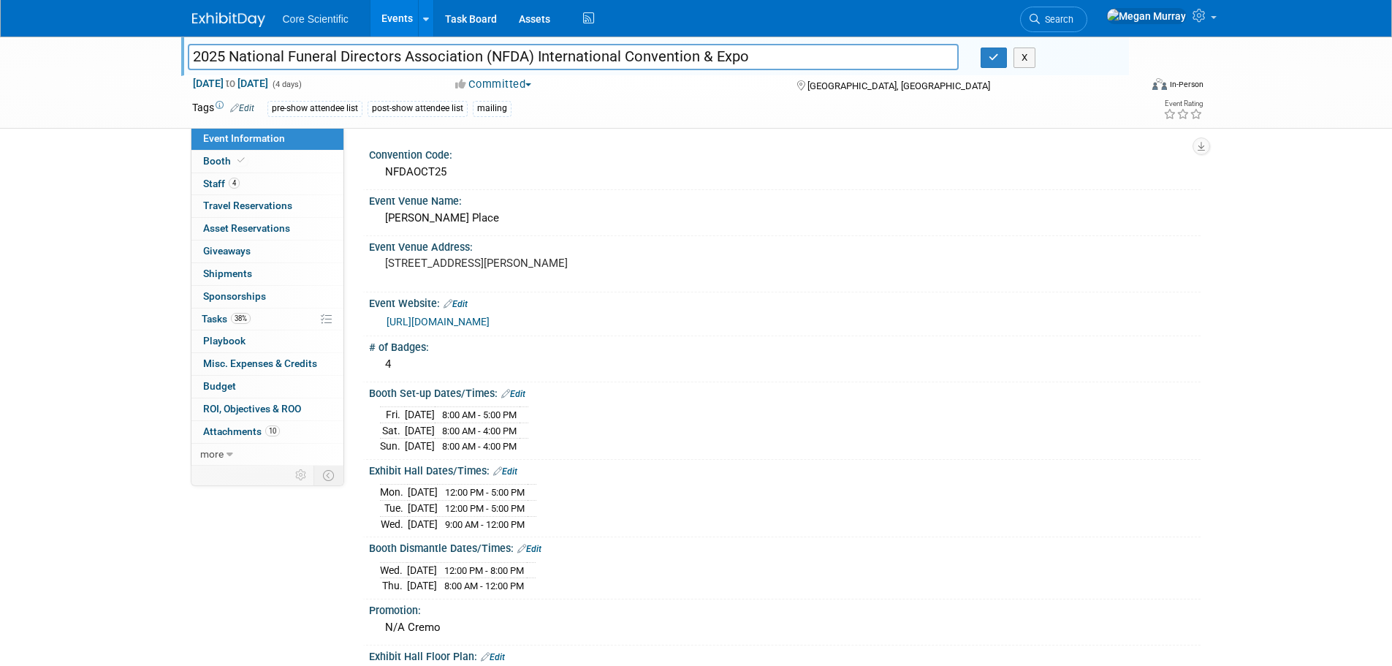
click at [292, 155] on link "Booth" at bounding box center [267, 162] width 152 height 22
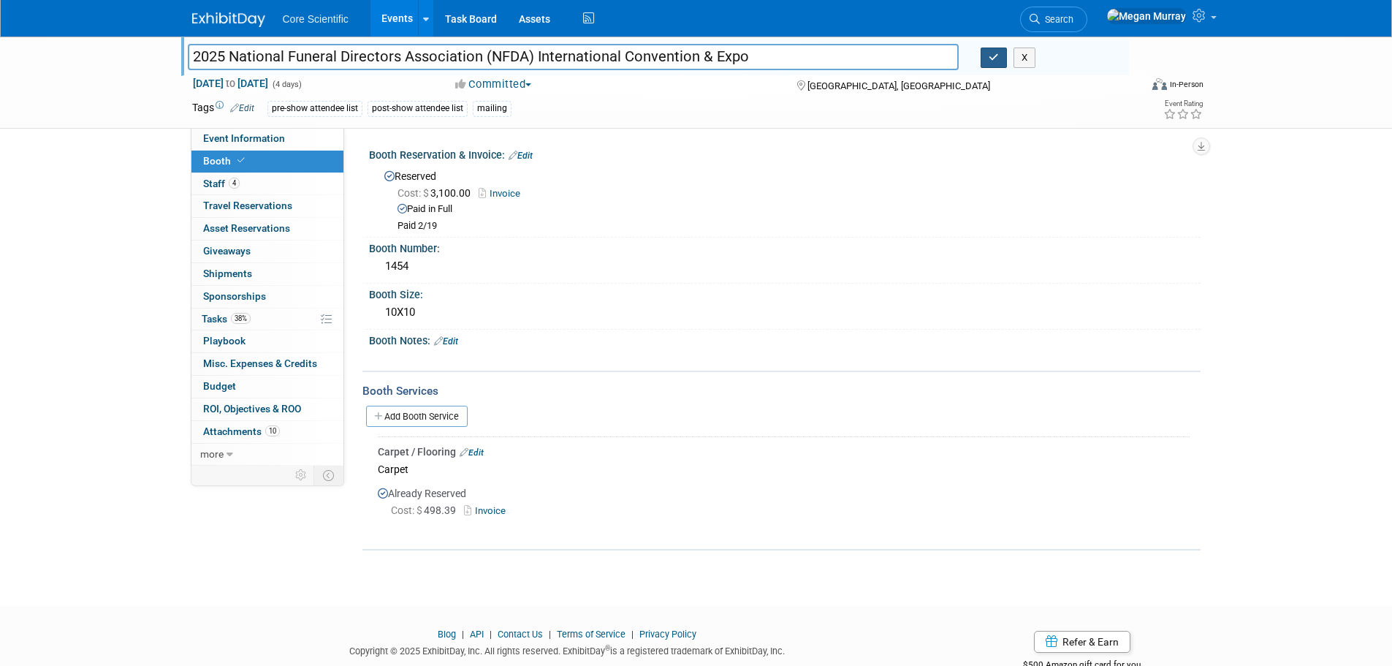
click at [987, 64] on button "button" at bounding box center [994, 57] width 26 height 20
